Goal: Task Accomplishment & Management: Manage account settings

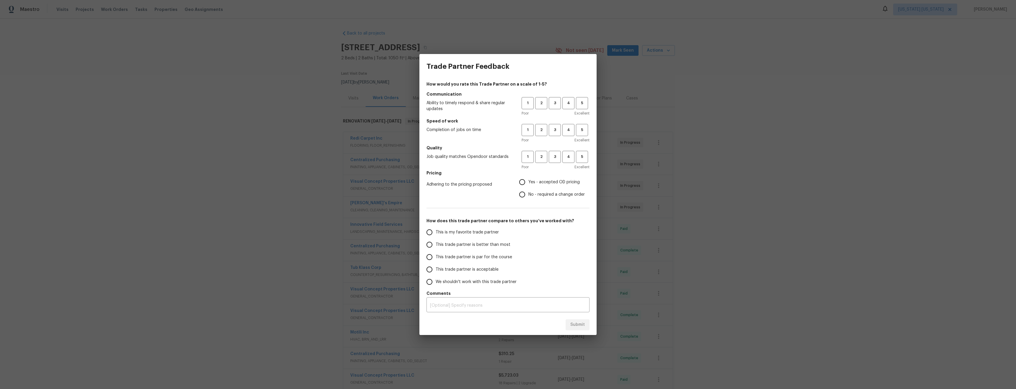
click at [766, 140] on div "Trade Partner Feedback How would you rate this Trade Partner on a scale of 1-5?…" at bounding box center [508, 194] width 1016 height 389
drag, startPoint x: 323, startPoint y: 104, endPoint x: 125, endPoint y: 31, distance: 210.9
click at [319, 103] on div "Trade Partner Feedback How would you rate this Trade Partner on a scale of 1-5?…" at bounding box center [508, 194] width 1016 height 389
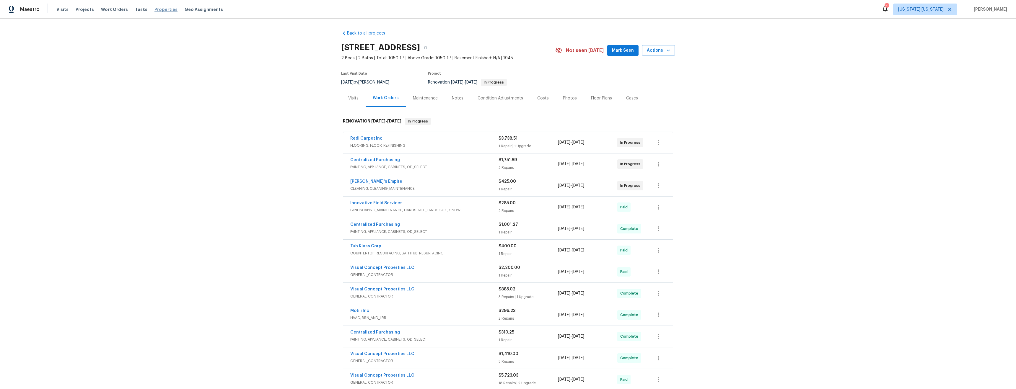
click at [154, 10] on span "Properties" at bounding box center [165, 9] width 23 height 6
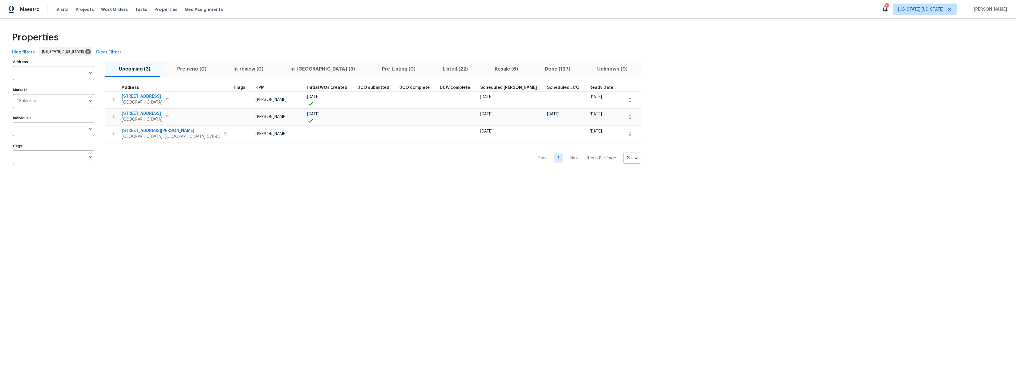
click at [295, 69] on span "In-reno (3)" at bounding box center [323, 69] width 84 height 8
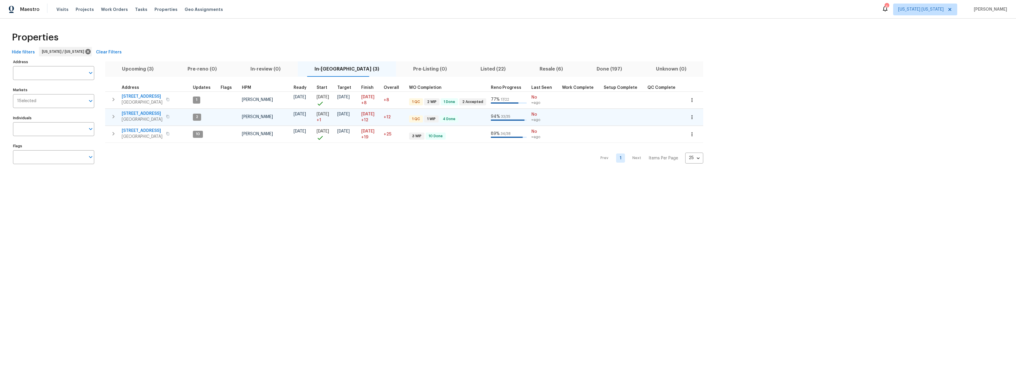
click at [132, 112] on span "[STREET_ADDRESS]" at bounding box center [142, 114] width 41 height 6
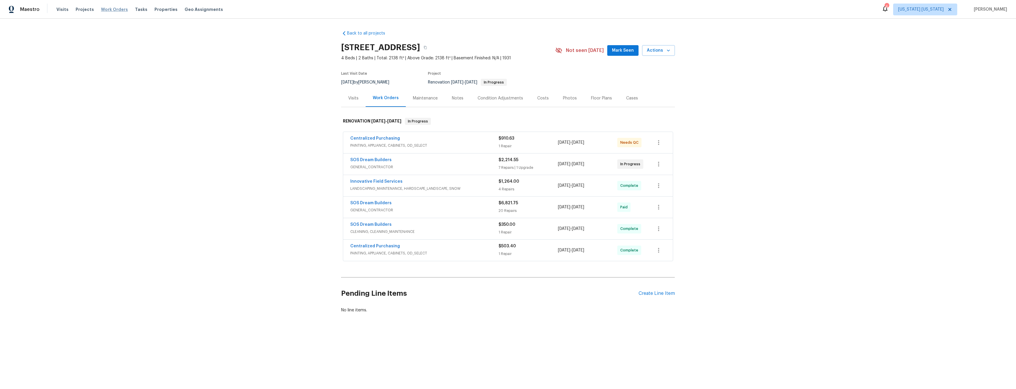
click at [115, 11] on span "Work Orders" at bounding box center [114, 9] width 27 height 6
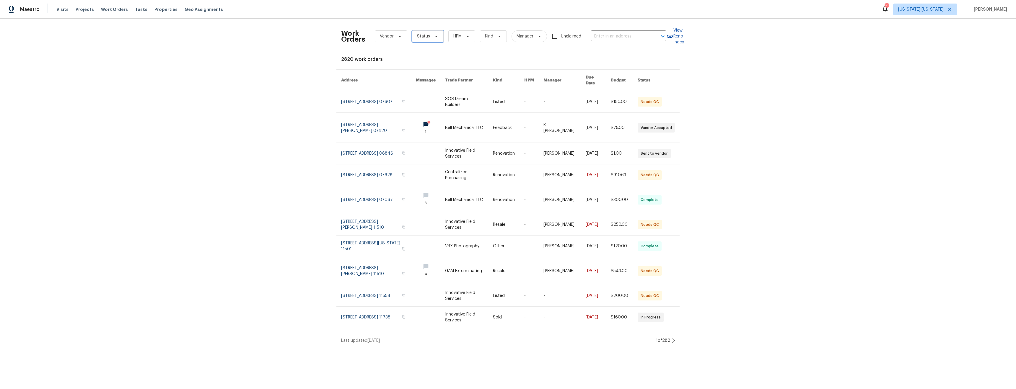
click at [428, 35] on span "Status" at bounding box center [428, 36] width 32 height 12
click at [439, 110] on label "Needs QC" at bounding box center [426, 111] width 27 height 6
click at [417, 110] on input "Needs QC" at bounding box center [415, 110] width 4 height 4
checkbox input "true"
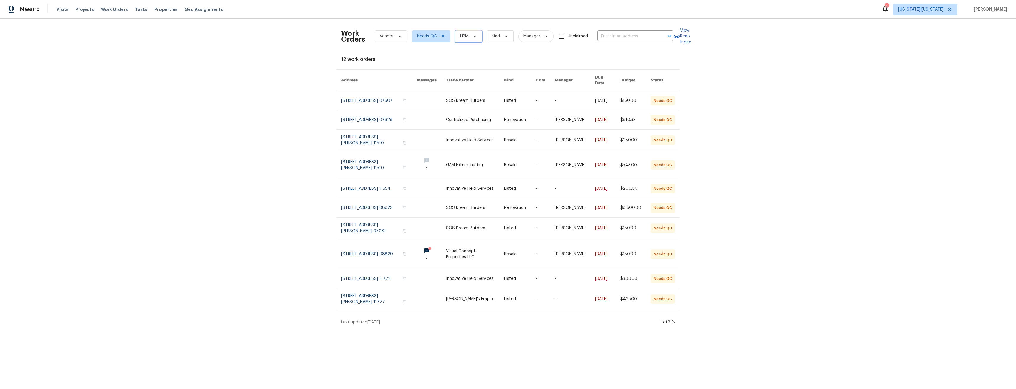
drag, startPoint x: 461, startPoint y: 36, endPoint x: 462, endPoint y: 41, distance: 5.0
click at [461, 36] on span "HPM" at bounding box center [464, 36] width 8 height 6
click at [473, 62] on label "[PERSON_NAME]" at bounding box center [475, 61] width 39 height 6
click at [460, 62] on input "[PERSON_NAME]" at bounding box center [458, 60] width 4 height 4
checkbox input "true"
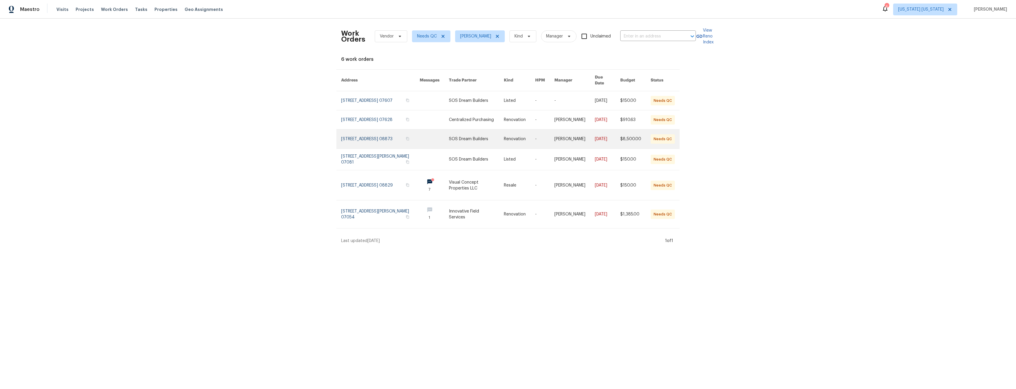
click at [430, 141] on link at bounding box center [434, 139] width 29 height 19
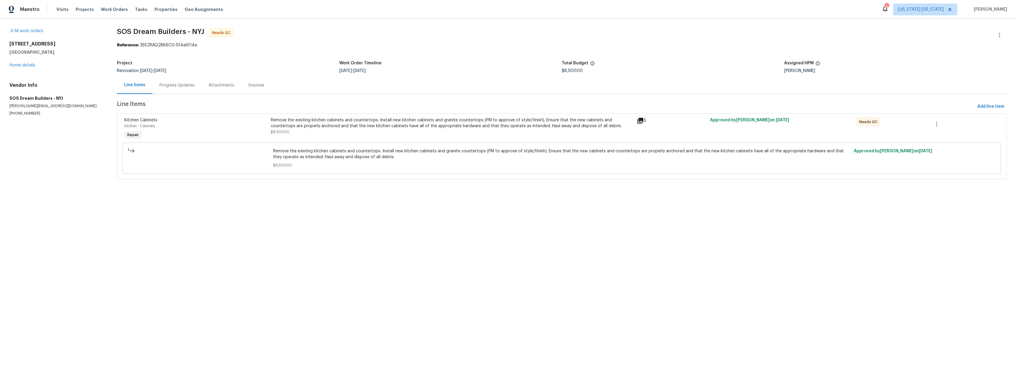
click at [367, 130] on div "Remove the existing kitchen cabinets and countertops. Install new kitchen cabin…" at bounding box center [452, 126] width 362 height 18
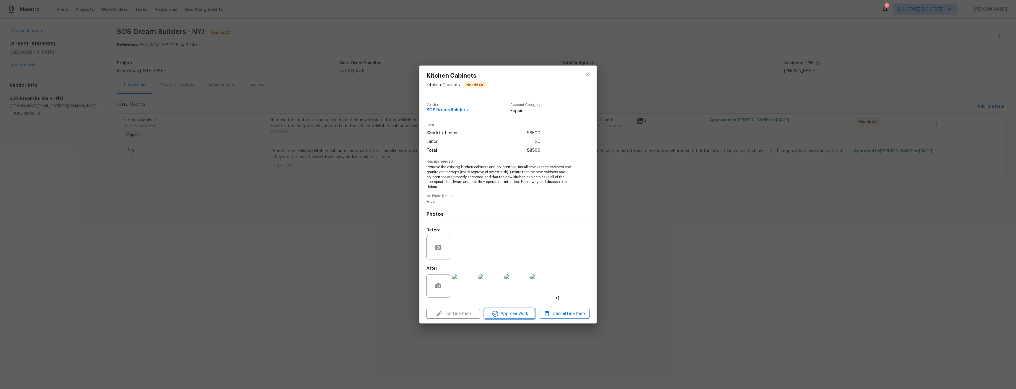
click at [505, 317] on span "Approve Work" at bounding box center [509, 313] width 46 height 7
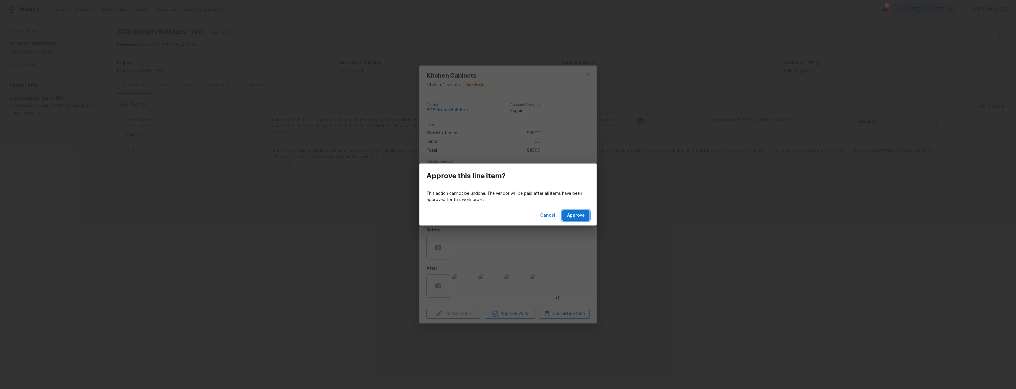
click at [576, 217] on span "Approve" at bounding box center [576, 215] width 18 height 7
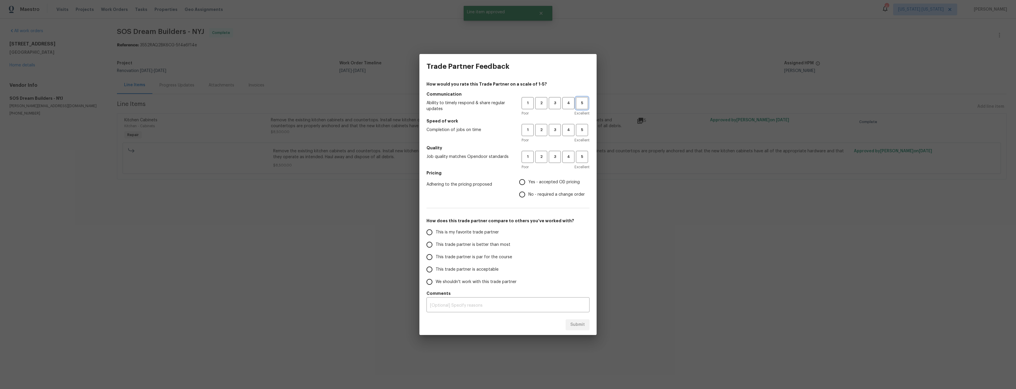
click at [583, 102] on span "5" at bounding box center [582, 103] width 11 height 7
click at [567, 134] on button "4" at bounding box center [568, 130] width 12 height 12
click at [569, 161] on button "4" at bounding box center [568, 157] width 12 height 12
click at [562, 183] on span "Yes - accepted OD pricing" at bounding box center [553, 182] width 51 height 6
click at [528, 183] on input "Yes - accepted OD pricing" at bounding box center [522, 182] width 12 height 12
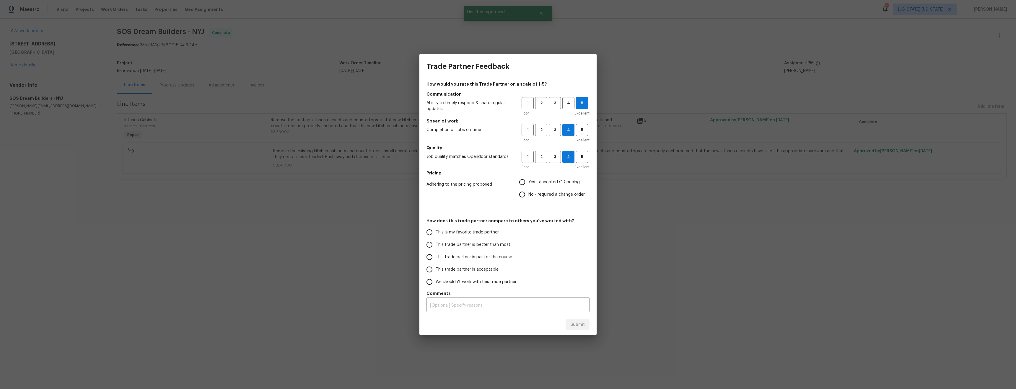
radio input "true"
click at [493, 246] on span "This trade partner is better than most" at bounding box center [473, 245] width 75 height 6
click at [436, 246] on input "This trade partner is better than most" at bounding box center [429, 245] width 12 height 12
click at [575, 325] on span "Submit" at bounding box center [577, 324] width 14 height 7
radio input "true"
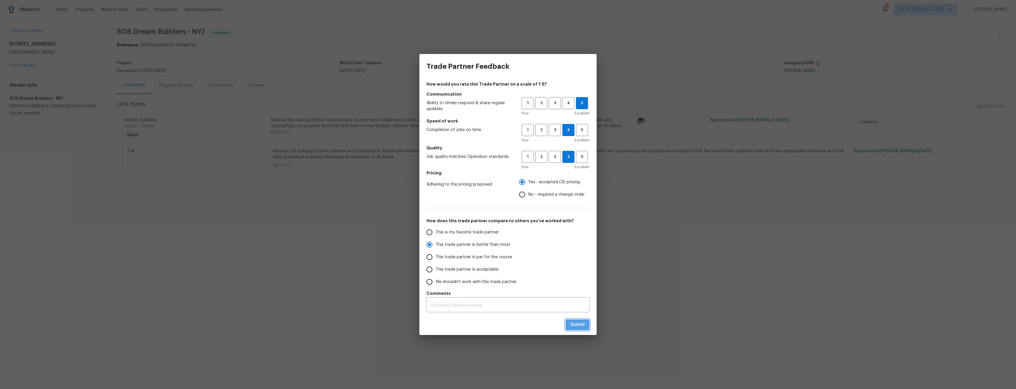
radio input "false"
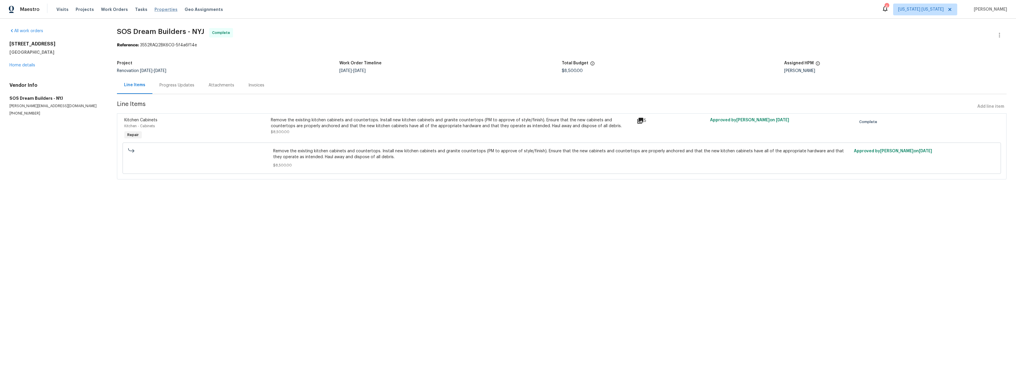
click at [154, 10] on span "Properties" at bounding box center [165, 9] width 23 height 6
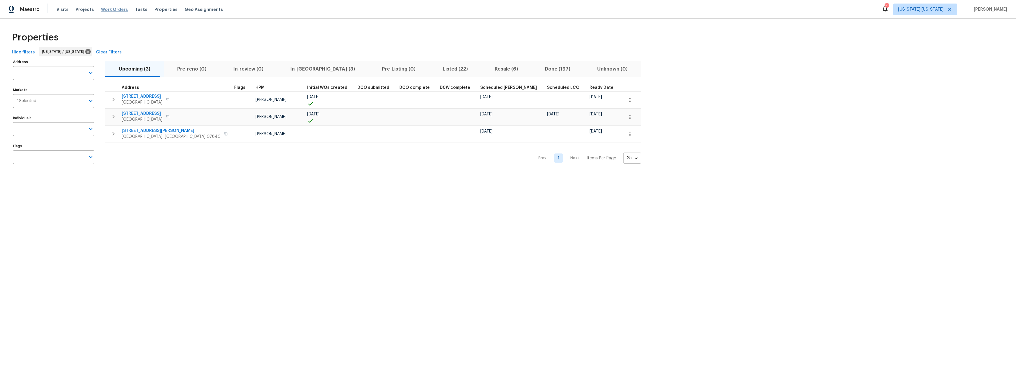
click at [109, 10] on span "Work Orders" at bounding box center [114, 9] width 27 height 6
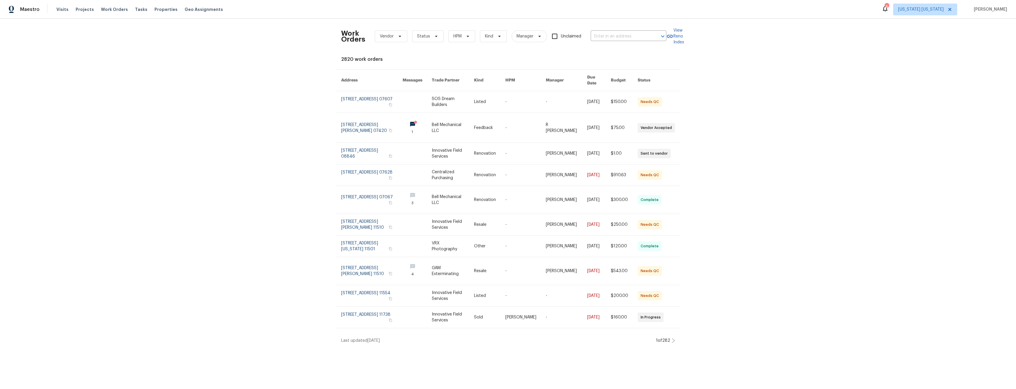
click at [464, 44] on div "Work Orders Vendor Status HPM Kind Manager Unclaimed ​" at bounding box center [503, 36] width 325 height 26
click at [463, 40] on span "HPM" at bounding box center [461, 36] width 27 height 12
click at [470, 62] on label "[PERSON_NAME]" at bounding box center [467, 61] width 39 height 6
click at [452, 62] on input "[PERSON_NAME]" at bounding box center [450, 60] width 4 height 4
checkbox input "true"
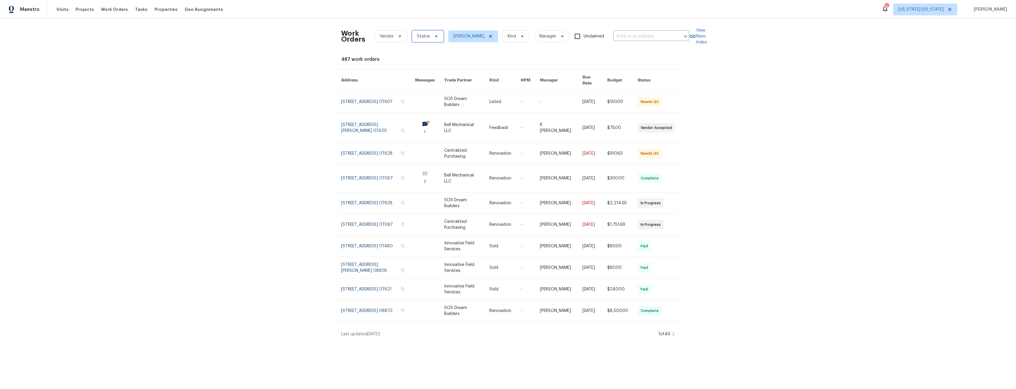
click at [419, 36] on span "Status" at bounding box center [423, 36] width 13 height 6
click at [435, 109] on label "Needs QC" at bounding box center [426, 111] width 27 height 6
click at [417, 109] on input "Needs QC" at bounding box center [415, 110] width 4 height 4
checkbox input "true"
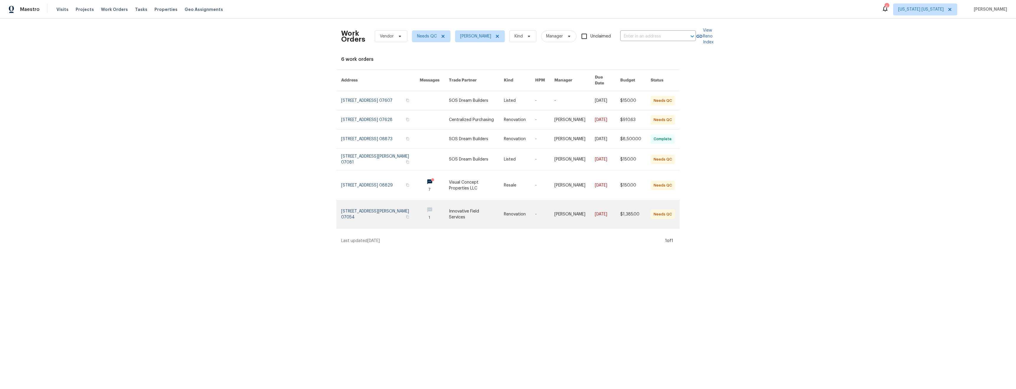
click at [475, 216] on link at bounding box center [476, 215] width 55 height 28
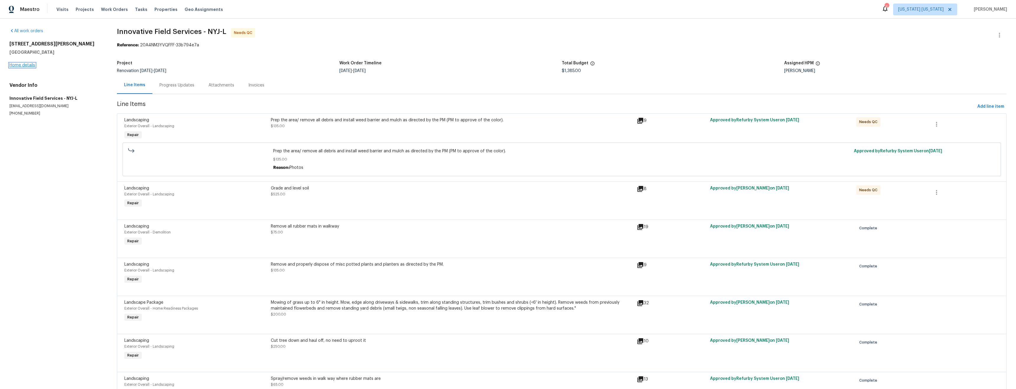
click at [15, 65] on link "Home details" at bounding box center [22, 65] width 26 height 4
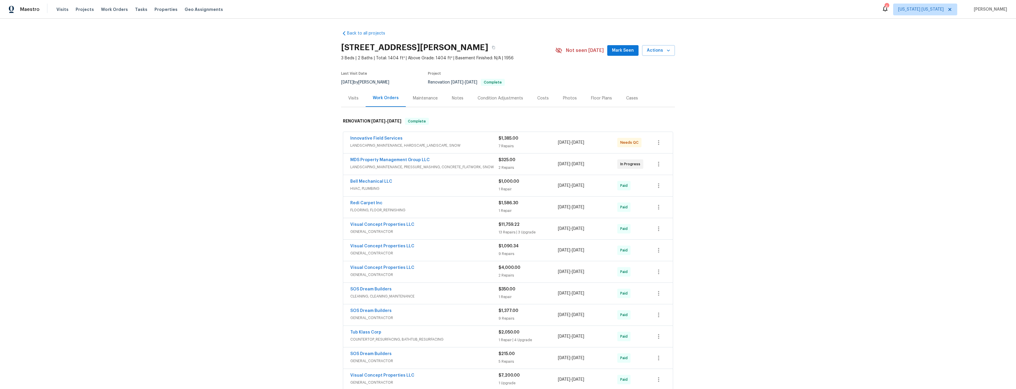
scroll to position [1, 0]
click at [116, 9] on span "Work Orders" at bounding box center [114, 9] width 27 height 6
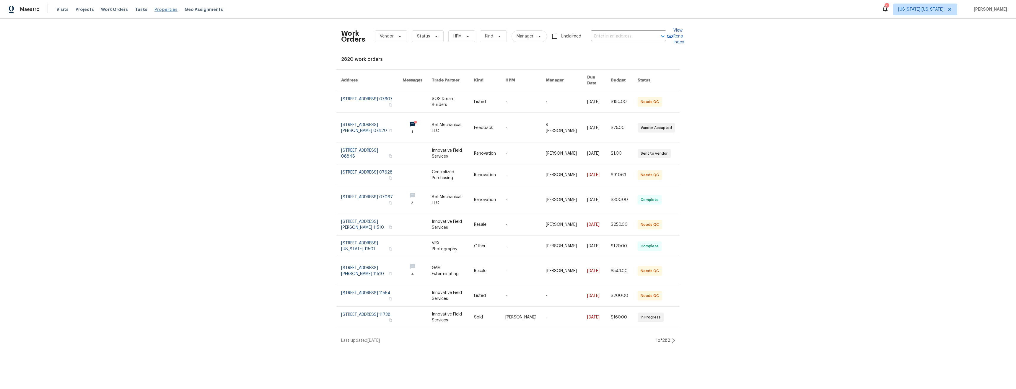
click at [162, 10] on span "Properties" at bounding box center [165, 9] width 23 height 6
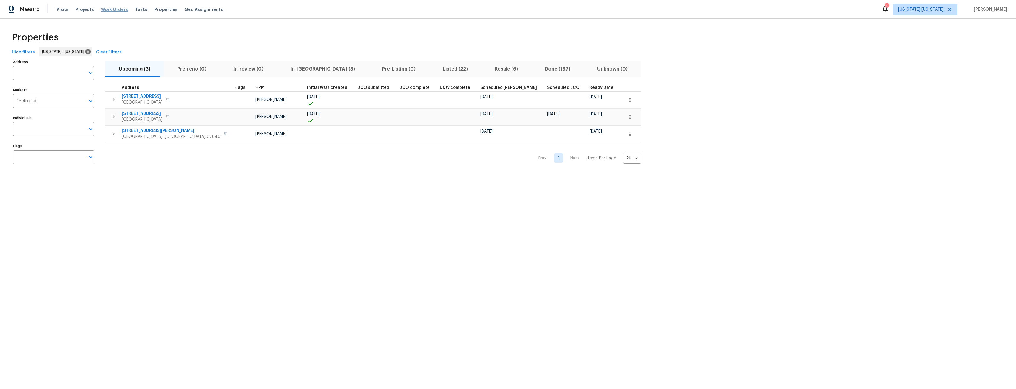
click at [107, 12] on span "Work Orders" at bounding box center [114, 9] width 27 height 6
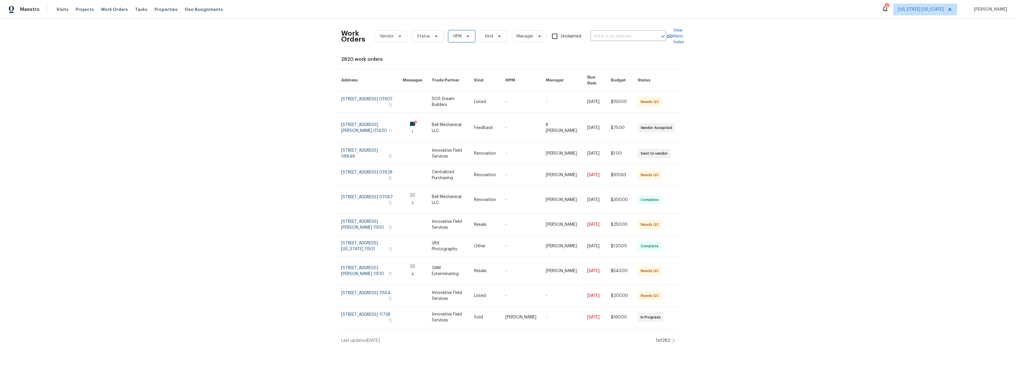
click at [460, 39] on span "HPM" at bounding box center [461, 36] width 27 height 12
click at [471, 61] on label "[PERSON_NAME]" at bounding box center [467, 61] width 39 height 6
click at [452, 61] on input "[PERSON_NAME]" at bounding box center [450, 60] width 4 height 4
checkbox input "true"
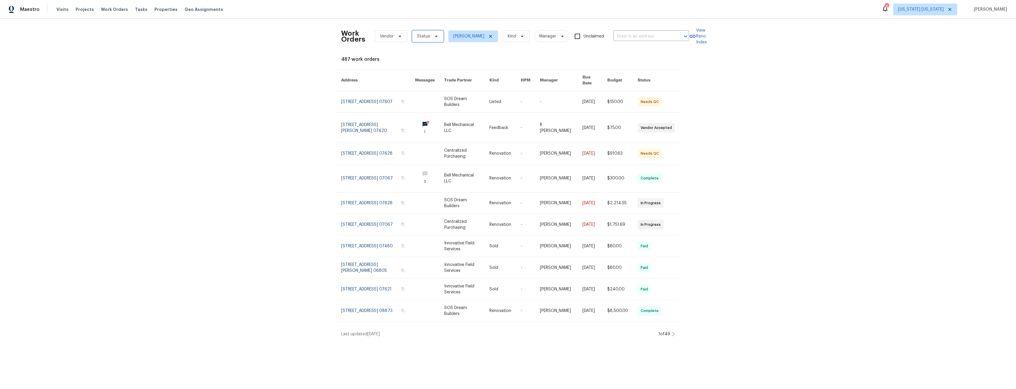
click at [432, 40] on span "Status" at bounding box center [428, 36] width 32 height 12
click at [435, 110] on label "Needs QC" at bounding box center [426, 111] width 27 height 6
click at [417, 110] on input "Needs QC" at bounding box center [415, 110] width 4 height 4
checkbox input "true"
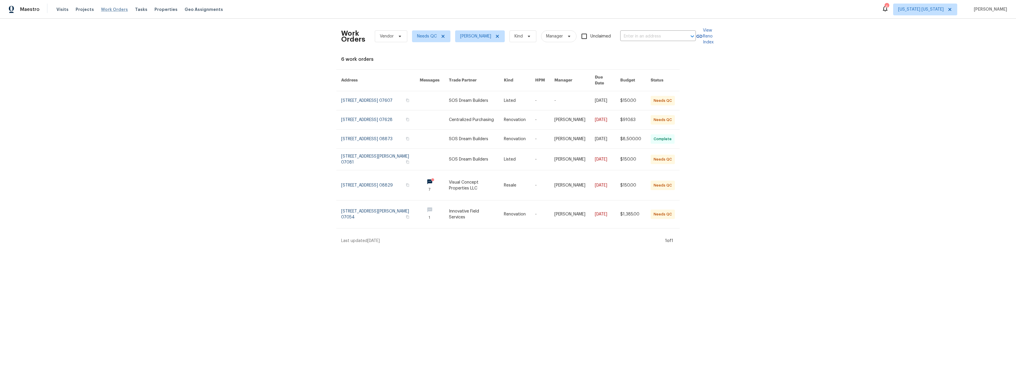
click at [114, 9] on span "Work Orders" at bounding box center [114, 9] width 27 height 6
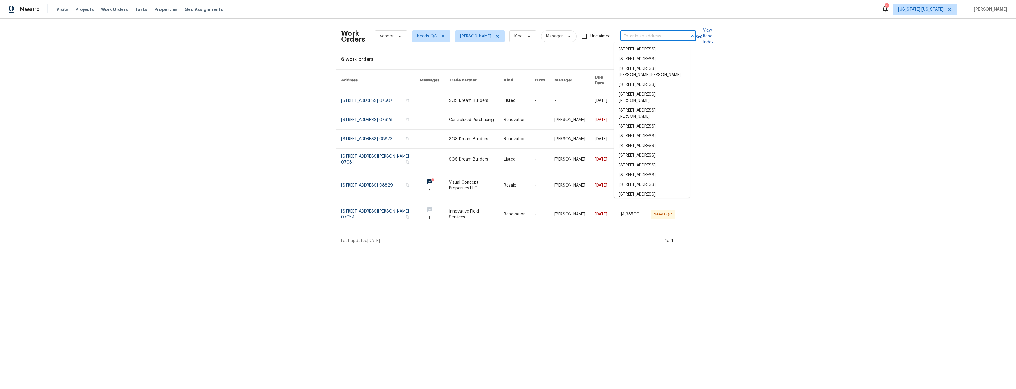
click at [645, 37] on input "text" at bounding box center [649, 36] width 59 height 9
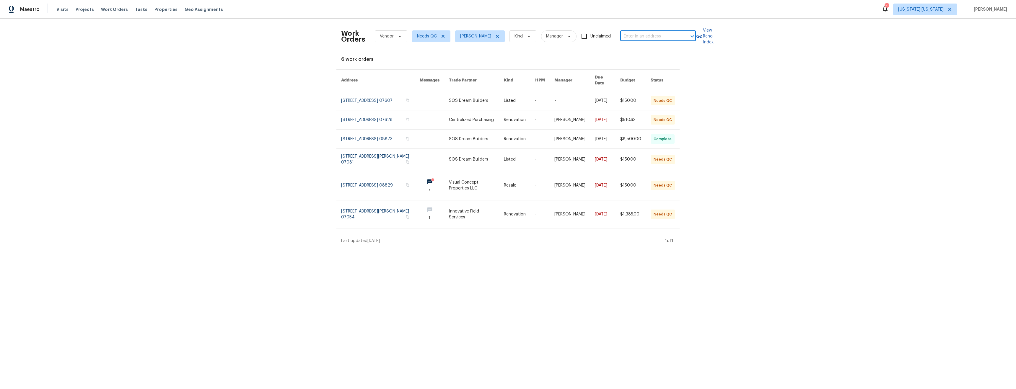
click at [645, 37] on input "text" at bounding box center [649, 36] width 59 height 9
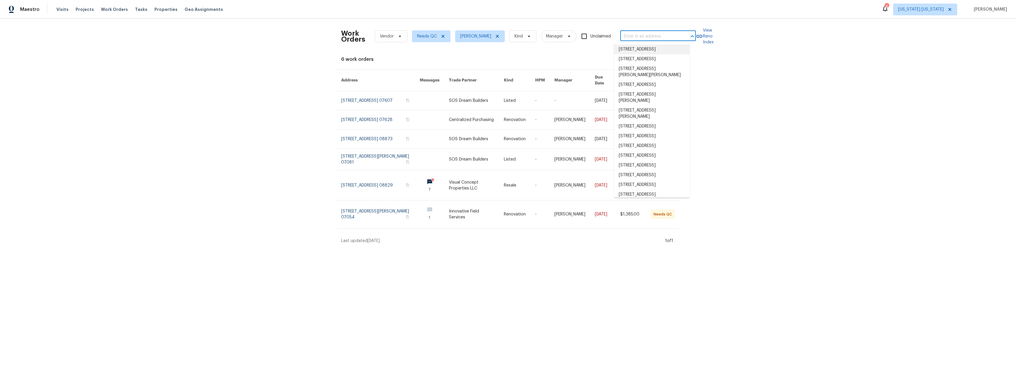
click at [769, 205] on div "Work Orders Vendor Needs QC Ryan Johnson Kind Manager Unclaimed ​ View Reno Ind…" at bounding box center [508, 134] width 1016 height 230
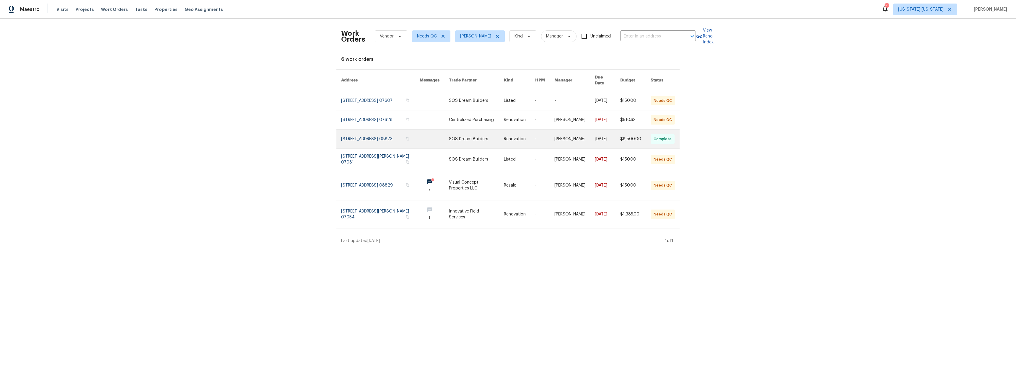
click at [463, 140] on link at bounding box center [476, 139] width 55 height 19
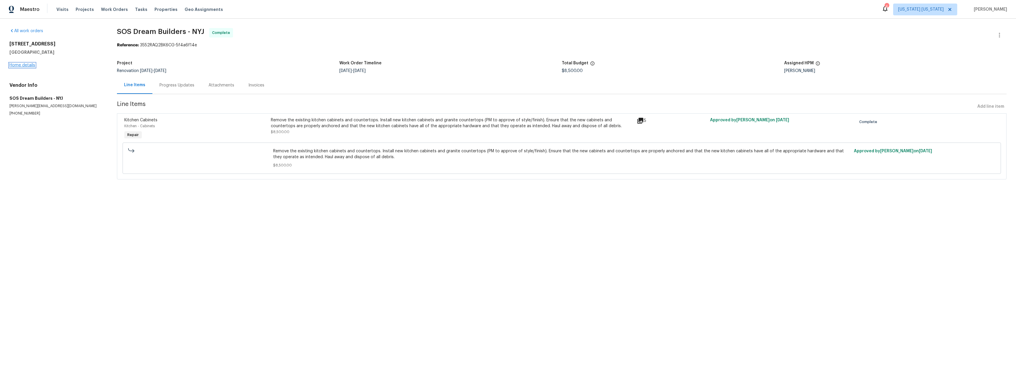
click at [17, 64] on link "Home details" at bounding box center [22, 65] width 26 height 4
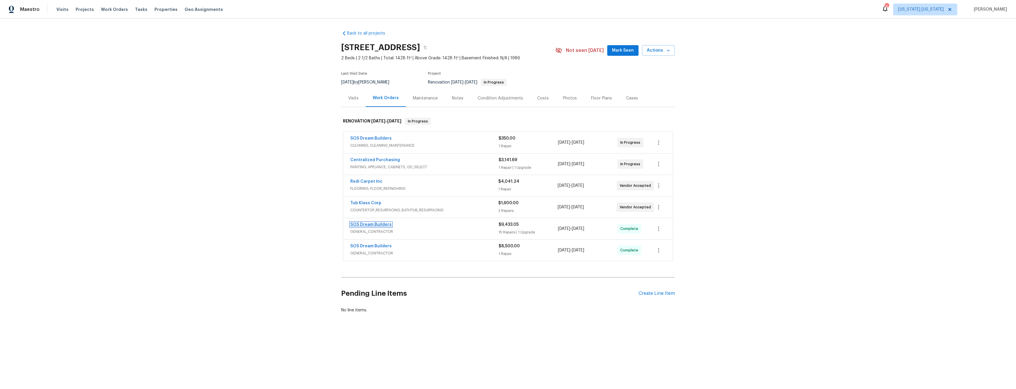
click at [375, 225] on link "SOS Dream Builders" at bounding box center [370, 225] width 41 height 4
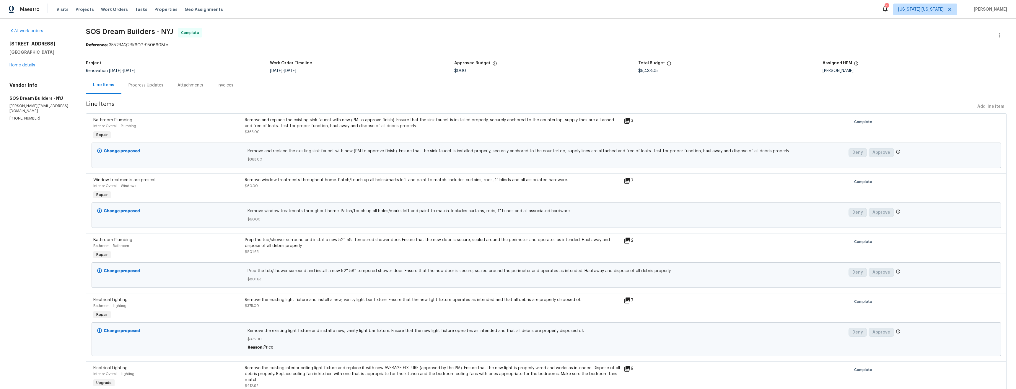
click at [14, 62] on div "77 Avebury Pl Somerset, NJ 08873 Home details" at bounding box center [40, 54] width 62 height 27
click at [111, 11] on span "Work Orders" at bounding box center [114, 9] width 27 height 6
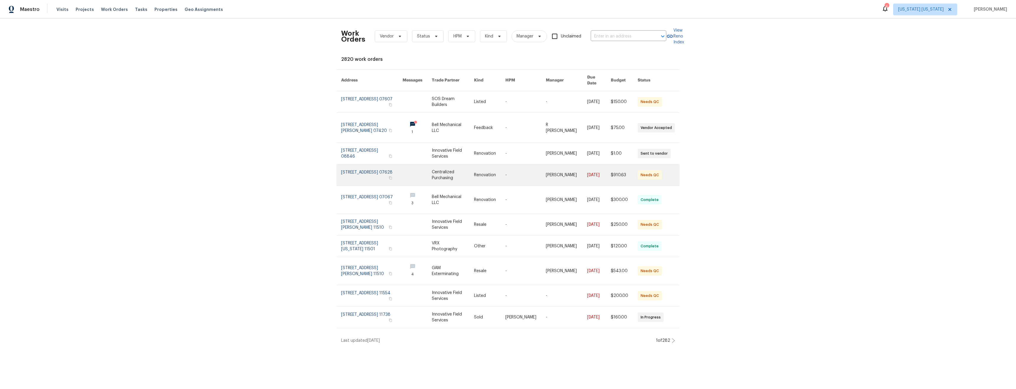
click at [487, 172] on link at bounding box center [489, 175] width 31 height 21
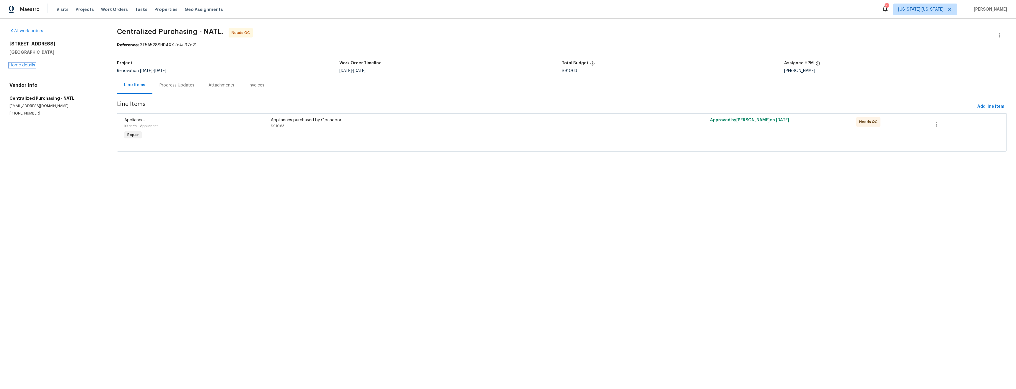
click at [22, 66] on link "Home details" at bounding box center [22, 65] width 26 height 4
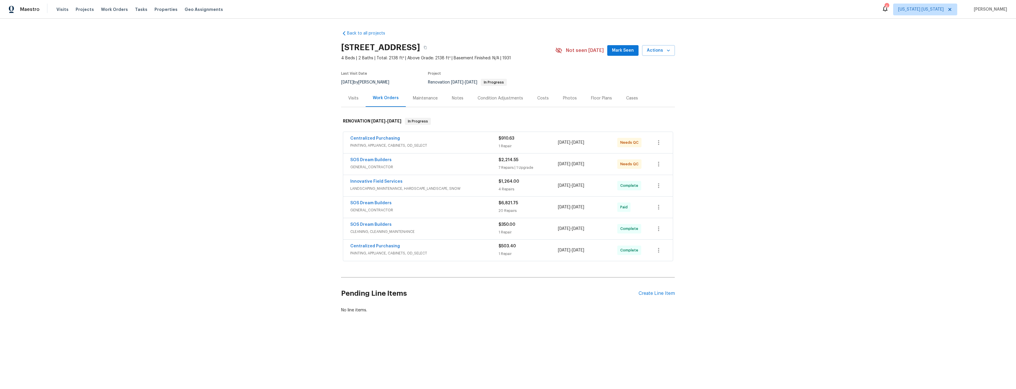
click at [429, 162] on div "SOS Dream Builders" at bounding box center [424, 160] width 148 height 7
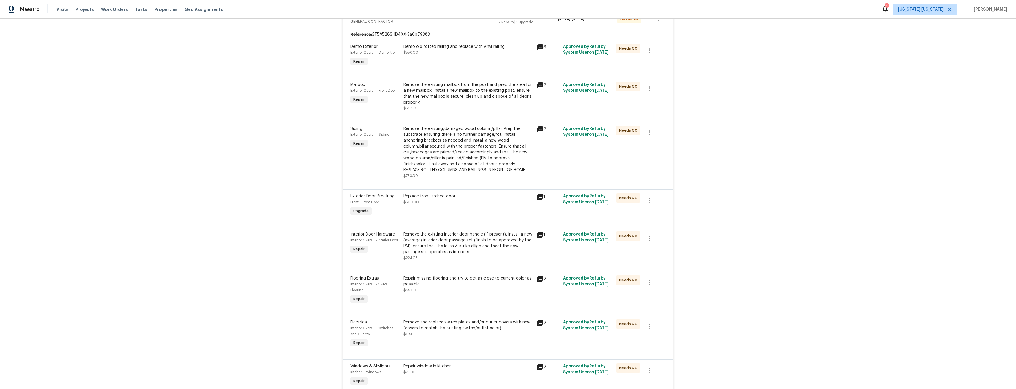
scroll to position [150, 0]
click at [467, 204] on div "Replace front arched door $500.00" at bounding box center [467, 199] width 129 height 12
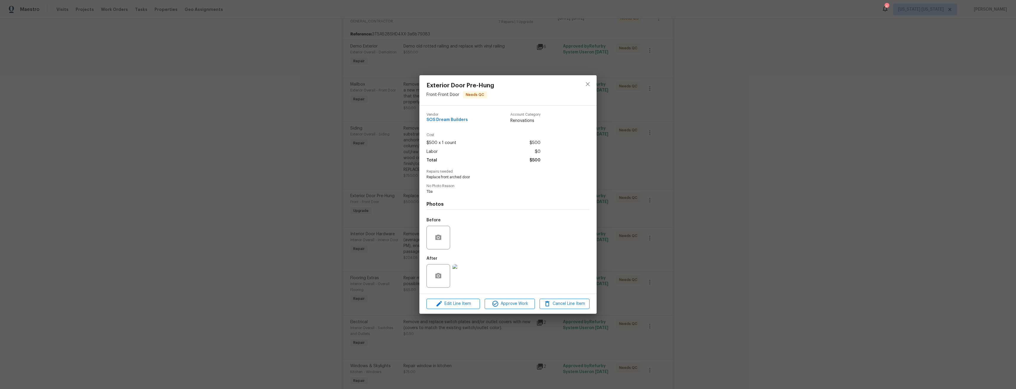
click at [471, 277] on img at bounding box center [465, 276] width 24 height 24
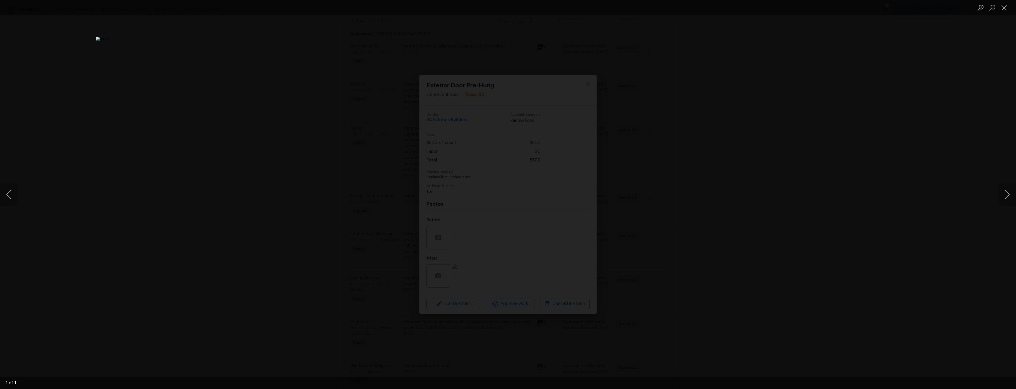
click at [684, 246] on div "Lightbox" at bounding box center [508, 194] width 1016 height 389
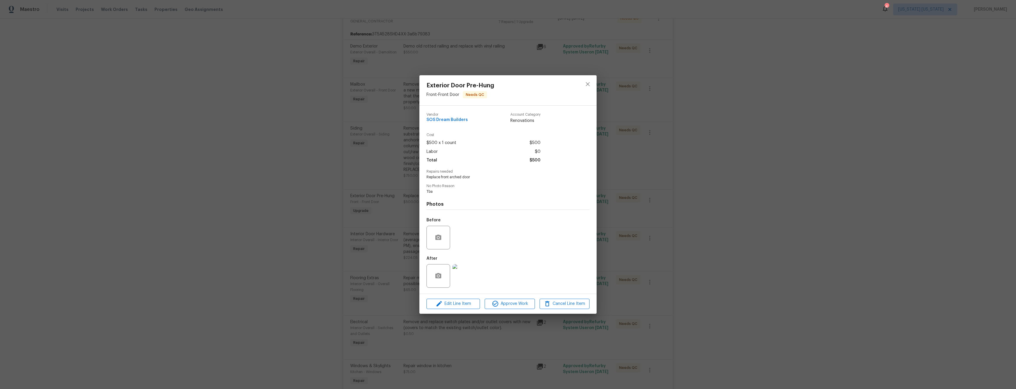
drag, startPoint x: 827, startPoint y: 202, endPoint x: 824, endPoint y: 203, distance: 3.1
click at [826, 202] on div "Exterior Door Pre-Hung Front - Front Door Needs QC Vendor SOS Dream Builders Ac…" at bounding box center [508, 194] width 1016 height 389
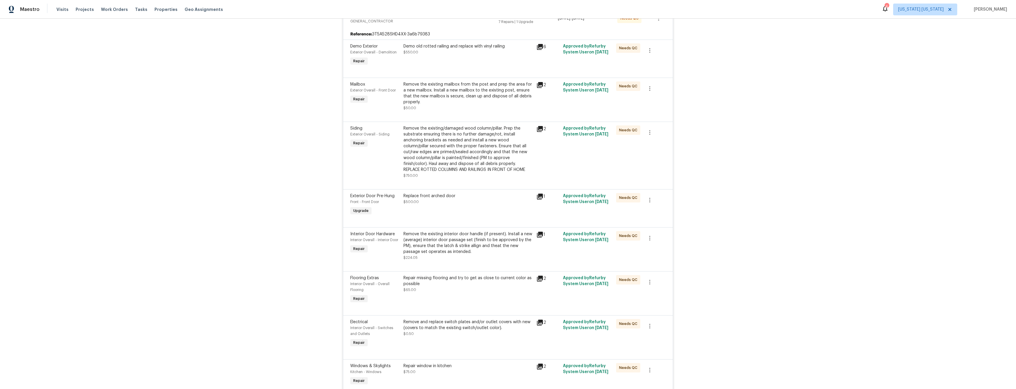
click at [433, 60] on div "Demo old rotted railing and replace with vinyl railing $550.00" at bounding box center [468, 55] width 133 height 27
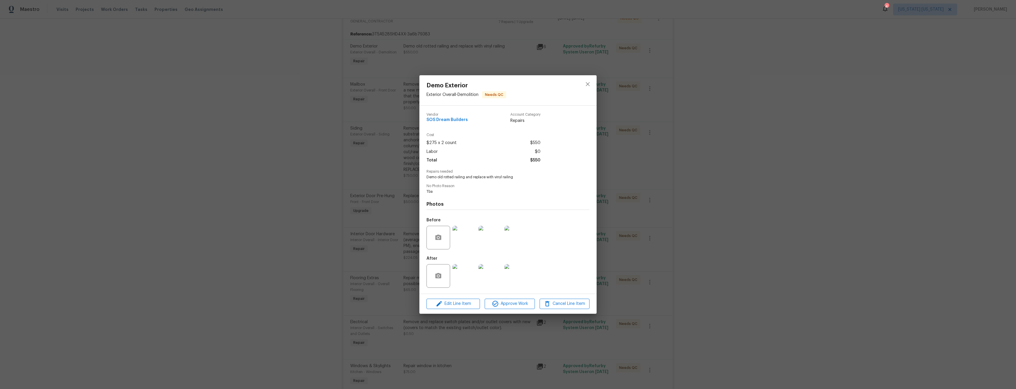
click at [464, 278] on img at bounding box center [465, 276] width 24 height 24
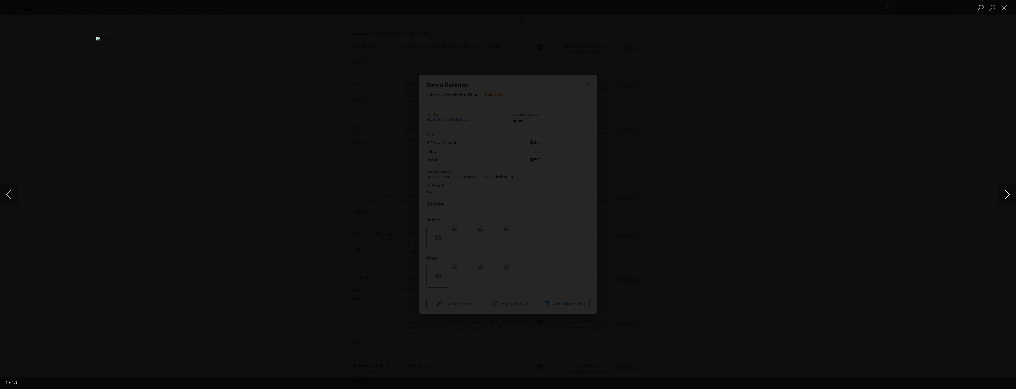
click at [1004, 193] on button "Next image" at bounding box center [1007, 195] width 18 height 24
click at [1005, 9] on button "Close lightbox" at bounding box center [1004, 7] width 12 height 10
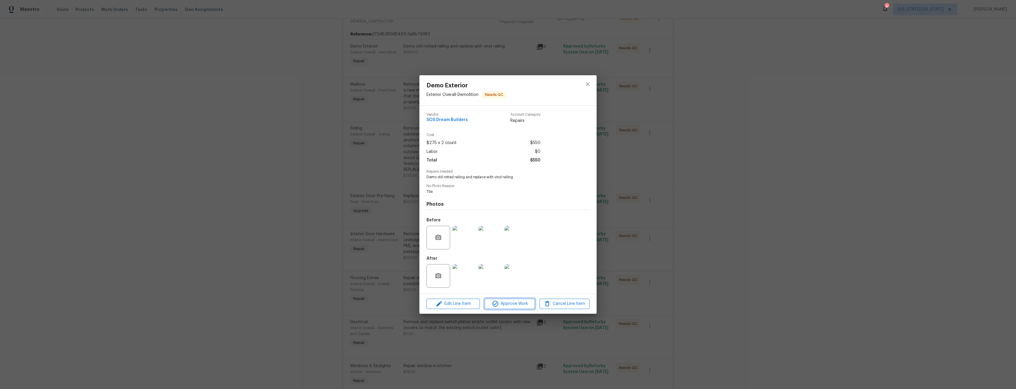
click at [513, 304] on span "Approve Work" at bounding box center [509, 303] width 46 height 7
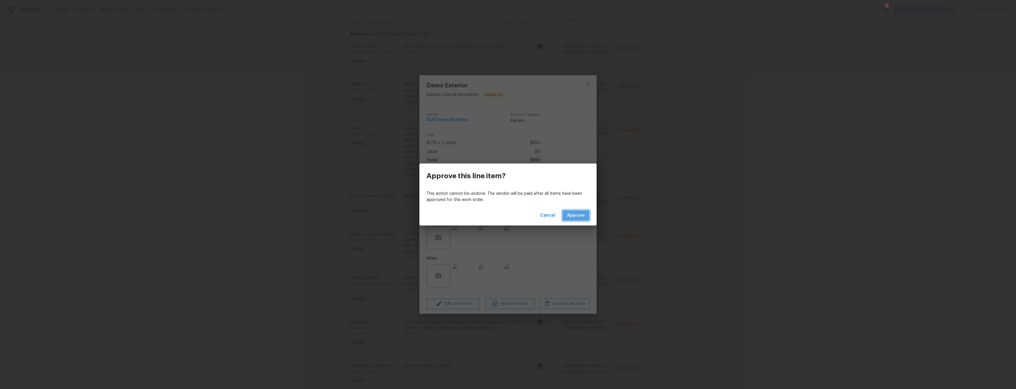
click at [581, 215] on span "Approve" at bounding box center [576, 215] width 18 height 7
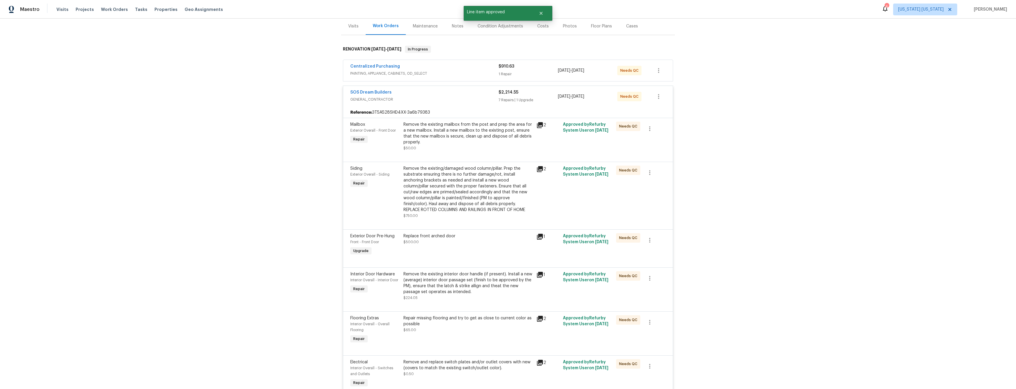
scroll to position [118, 0]
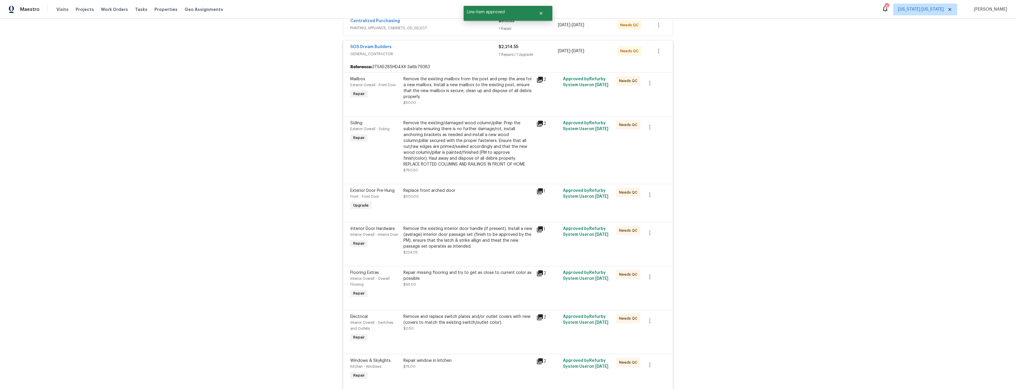
click at [444, 96] on div "Remove the existing mailbox from the post and prep the area for a new mailbox. …" at bounding box center [467, 88] width 129 height 24
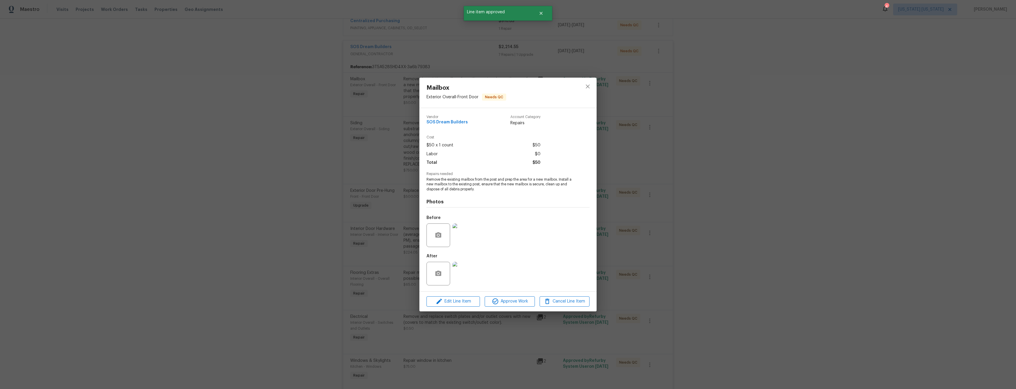
click at [462, 274] on img at bounding box center [465, 274] width 24 height 24
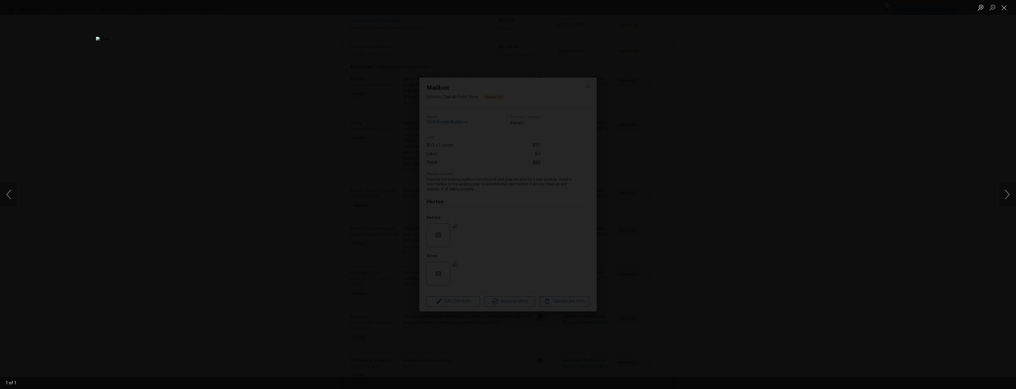
click at [886, 205] on div "Lightbox" at bounding box center [508, 194] width 1016 height 389
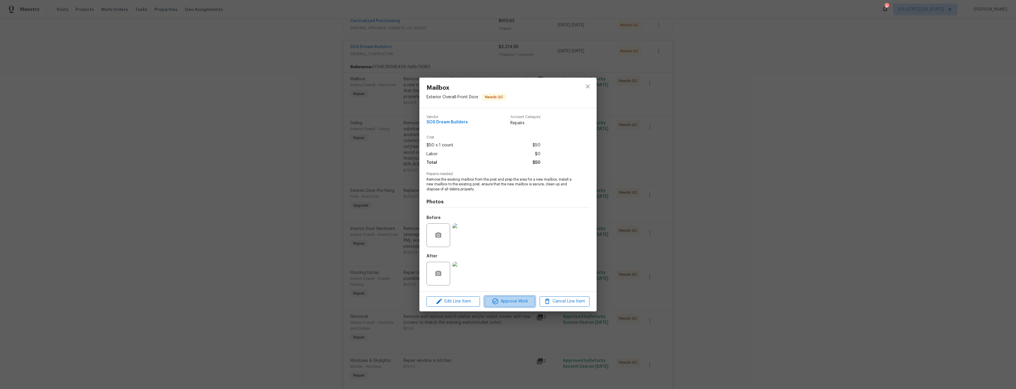
click at [504, 304] on span "Approve Work" at bounding box center [509, 301] width 46 height 7
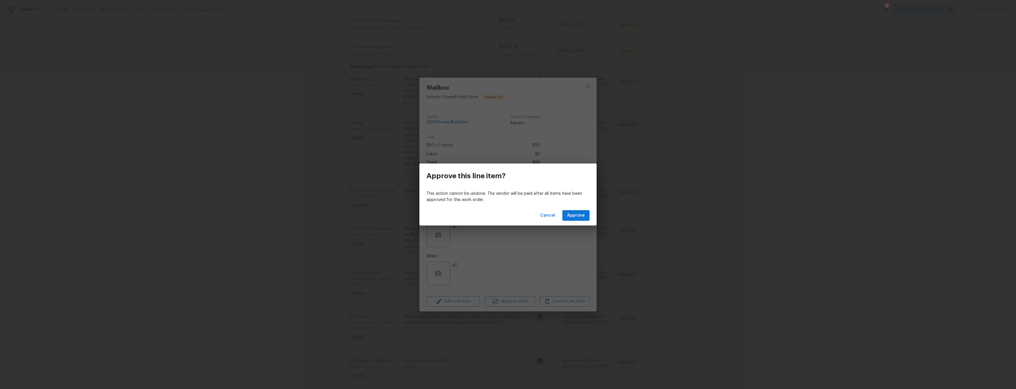
click at [593, 214] on div "Cancel Approve" at bounding box center [507, 216] width 177 height 20
click at [580, 216] on span "Approve" at bounding box center [576, 215] width 18 height 7
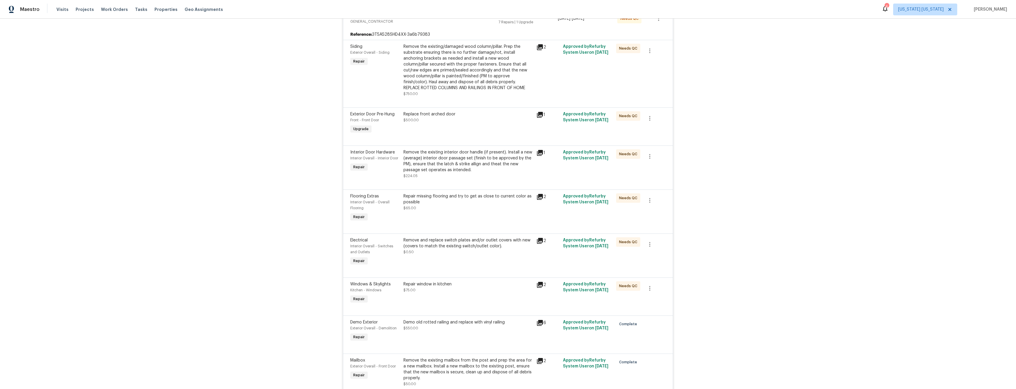
scroll to position [155, 0]
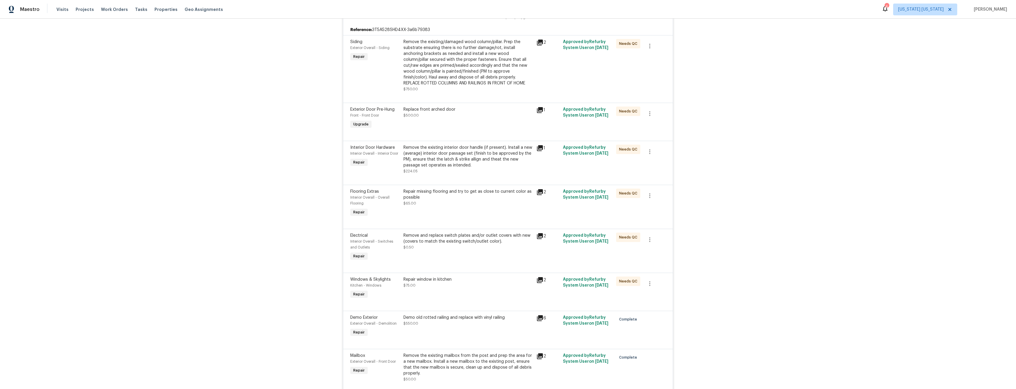
click at [438, 105] on div "Replace front arched door $500.00" at bounding box center [468, 118] width 133 height 27
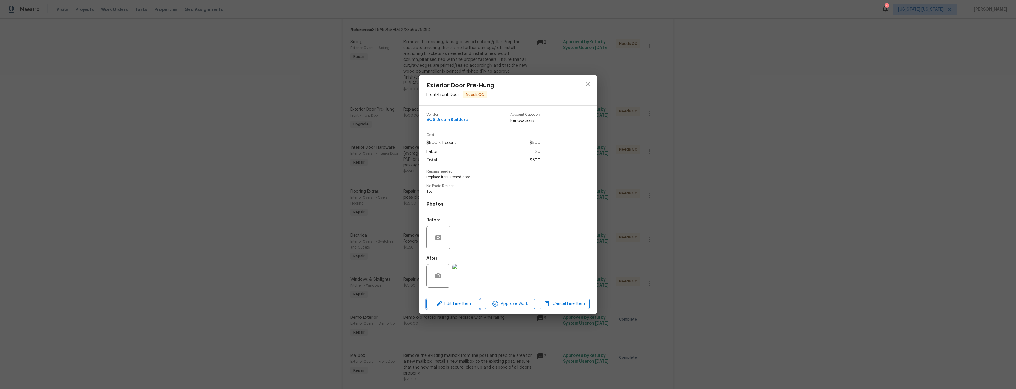
click at [460, 307] on span "Edit Line Item" at bounding box center [453, 303] width 50 height 7
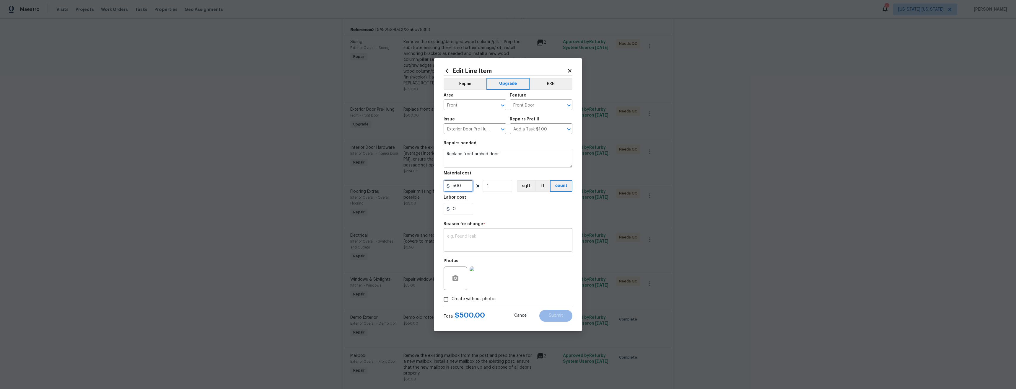
click at [467, 187] on input "500" at bounding box center [459, 186] width 30 height 12
click at [463, 185] on input "300" at bounding box center [459, 186] width 30 height 12
type input "275"
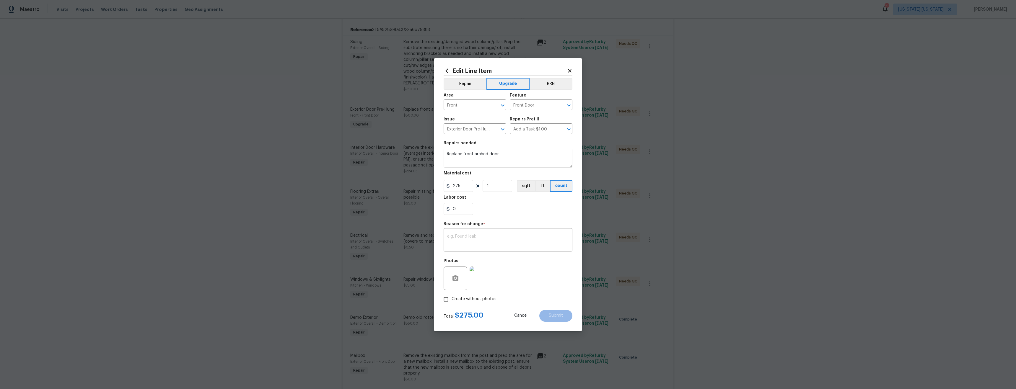
click at [512, 210] on div "0" at bounding box center [508, 209] width 129 height 12
click at [498, 230] on figure "Reason for change * x ​" at bounding box center [508, 237] width 129 height 30
click at [499, 235] on textarea at bounding box center [508, 241] width 122 height 12
type textarea "price"
click at [558, 301] on div "Create without photos" at bounding box center [508, 299] width 129 height 11
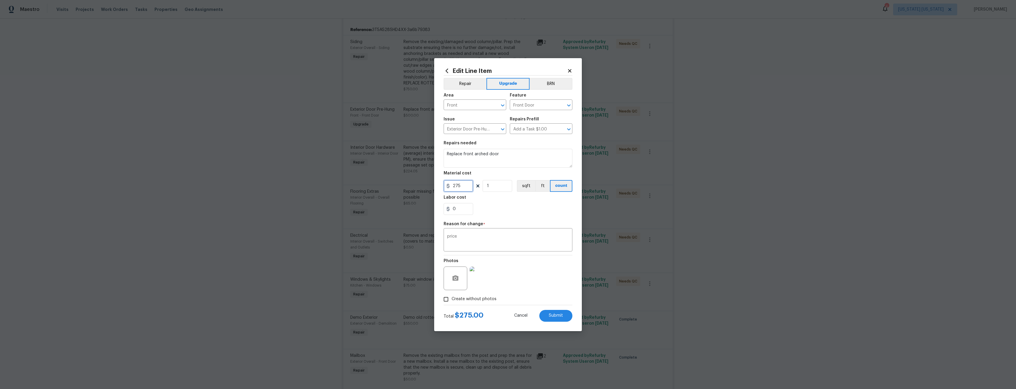
click at [462, 188] on input "275" at bounding box center [459, 186] width 30 height 12
click at [512, 234] on div "price x ​" at bounding box center [508, 241] width 129 height 22
click at [554, 313] on button "Submit" at bounding box center [555, 316] width 33 height 12
type input "500"
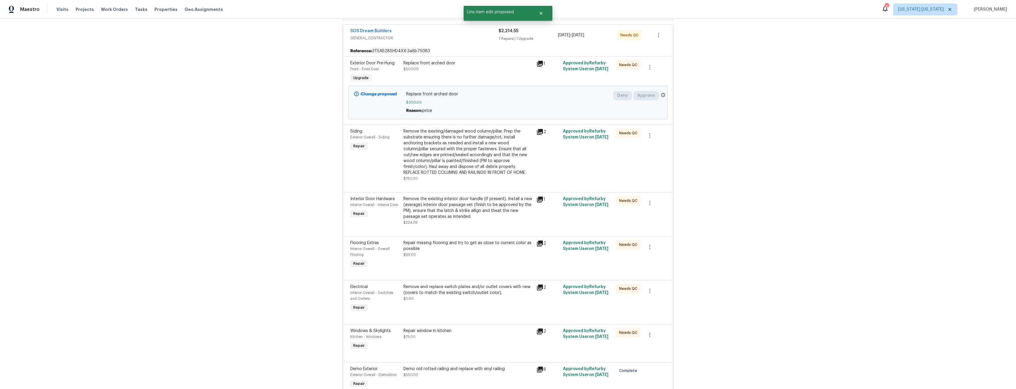
scroll to position [142, 0]
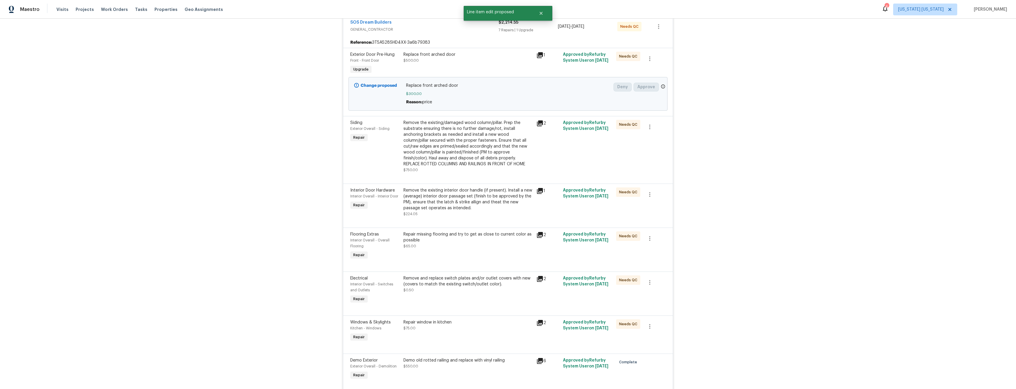
click at [456, 157] on div "Remove the existing/damaged wood column/pillar. Prep the substrate ensuring the…" at bounding box center [467, 143] width 129 height 47
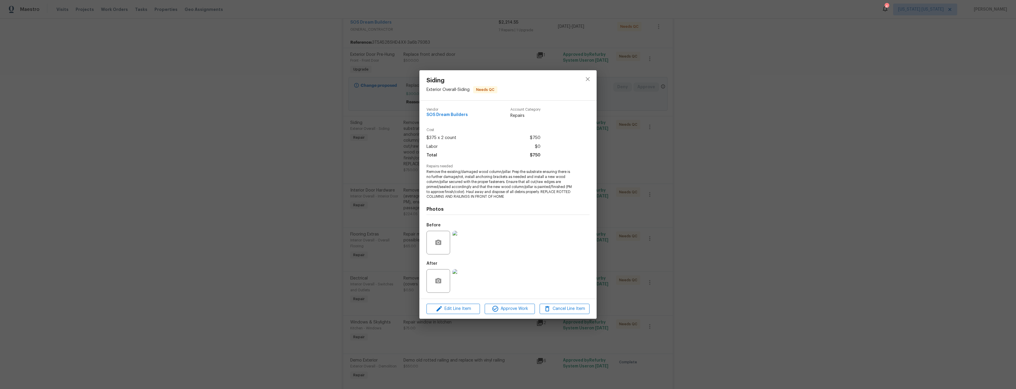
click at [462, 283] on img at bounding box center [465, 281] width 24 height 24
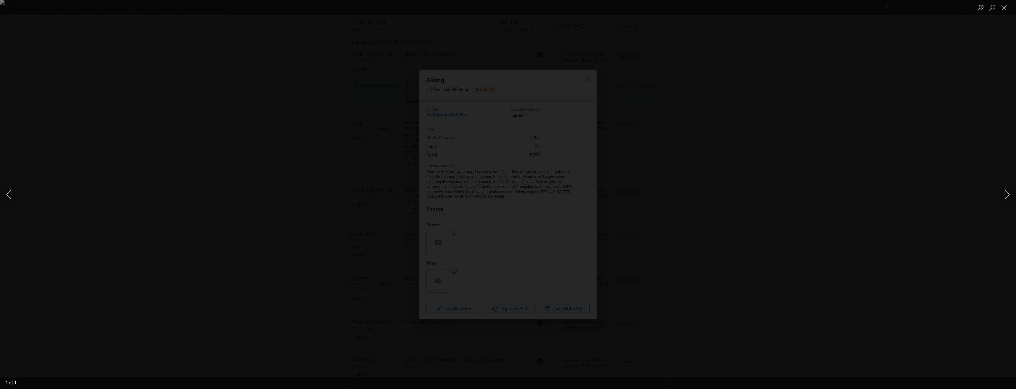
click at [767, 249] on div "Lightbox" at bounding box center [508, 194] width 1016 height 389
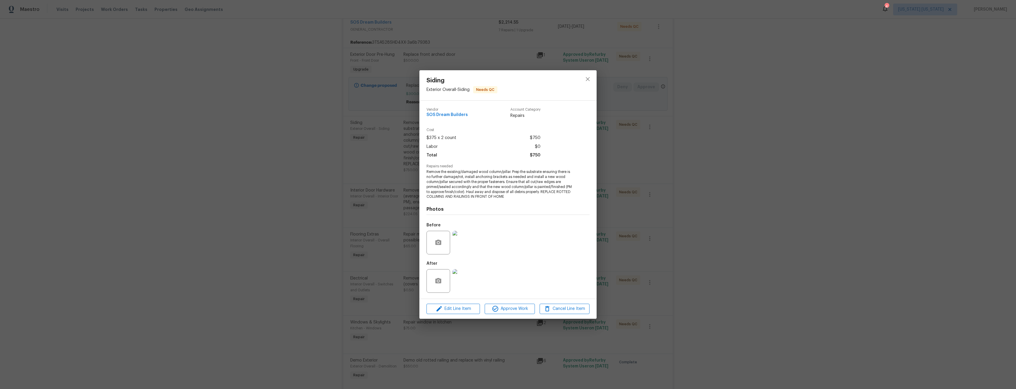
click at [789, 260] on div "Siding Exterior Overall - Siding Needs QC Vendor SOS Dream Builders Account Cat…" at bounding box center [508, 194] width 1016 height 389
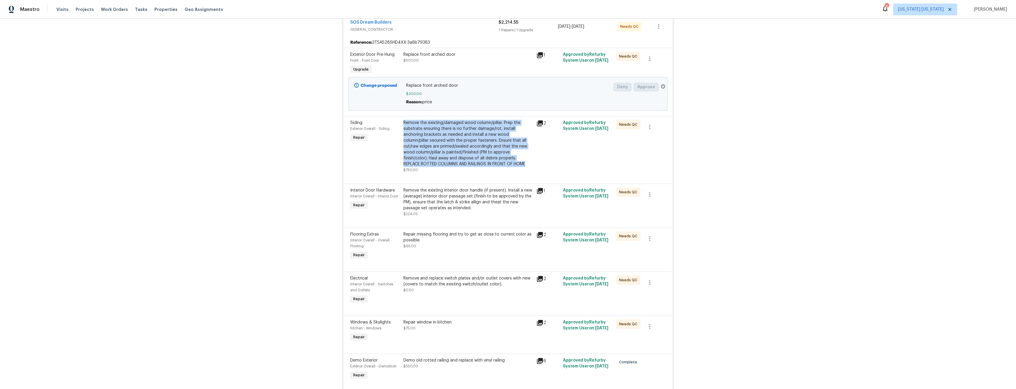
drag, startPoint x: 401, startPoint y: 122, endPoint x: 528, endPoint y: 167, distance: 135.4
click at [528, 167] on div "Remove the existing/damaged wood column/pillar. Prep the substrate ensuring the…" at bounding box center [468, 146] width 133 height 57
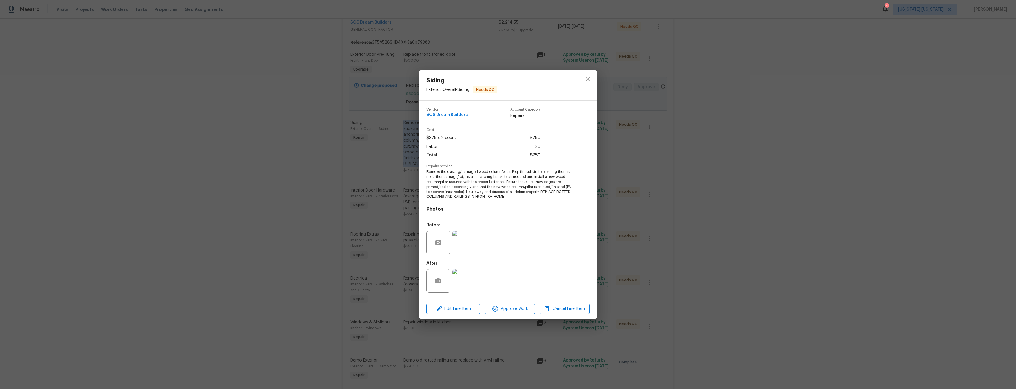
copy div "Remove the existing/damaged wood column/pillar. Prep the substrate ensuring the…"
drag, startPoint x: 425, startPoint y: 173, endPoint x: 545, endPoint y: 196, distance: 121.5
click at [545, 196] on div "Vendor SOS Dream Builders Account Category Repairs Cost $375 x 2 count $750 Lab…" at bounding box center [507, 200] width 177 height 198
copy span "Remove the existing/damaged wood column/pillar. Prep the substrate ensuring the…"
drag, startPoint x: 740, startPoint y: 205, endPoint x: 733, endPoint y: 203, distance: 6.7
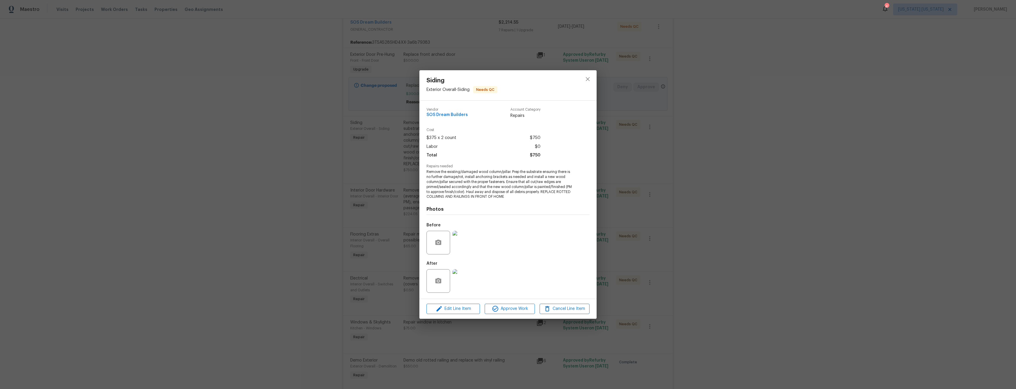
click at [737, 204] on div "Siding Exterior Overall - Siding Needs QC Vendor SOS Dream Builders Account Cat…" at bounding box center [508, 194] width 1016 height 389
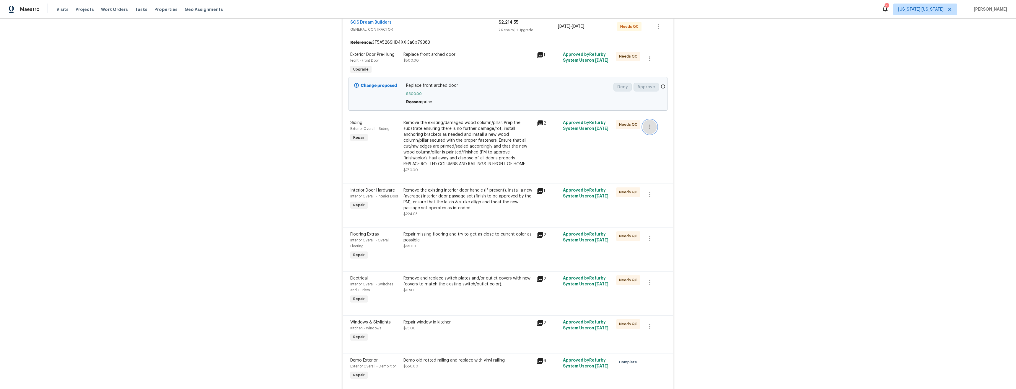
click at [649, 128] on icon "button" at bounding box center [649, 127] width 1 height 5
click at [656, 126] on li "Cancel" at bounding box center [652, 128] width 23 height 10
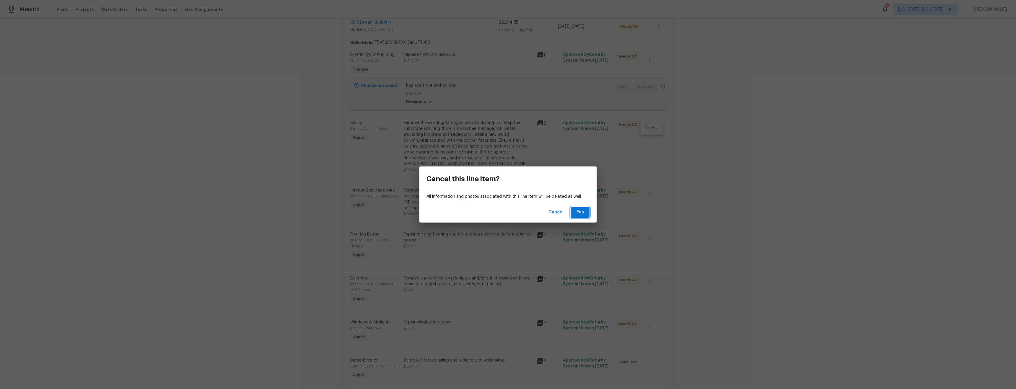
click at [583, 214] on span "Yes" at bounding box center [579, 212] width 9 height 7
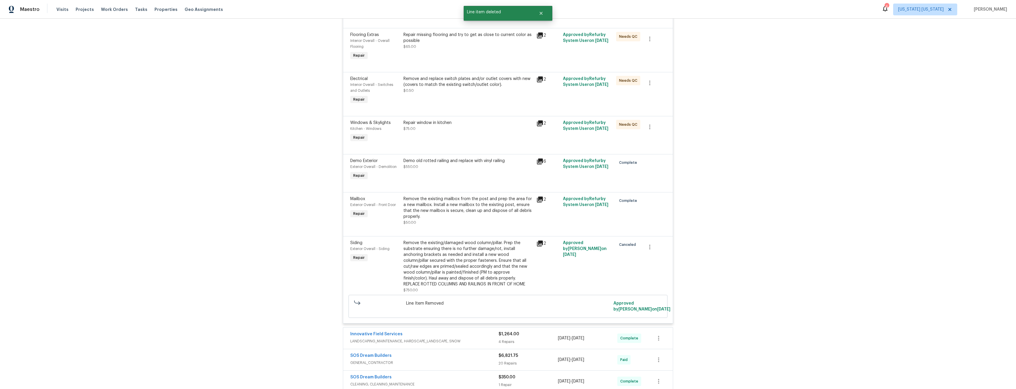
scroll to position [273, 0]
click at [449, 137] on div "Repair window in kitchen $75.00" at bounding box center [468, 133] width 133 height 27
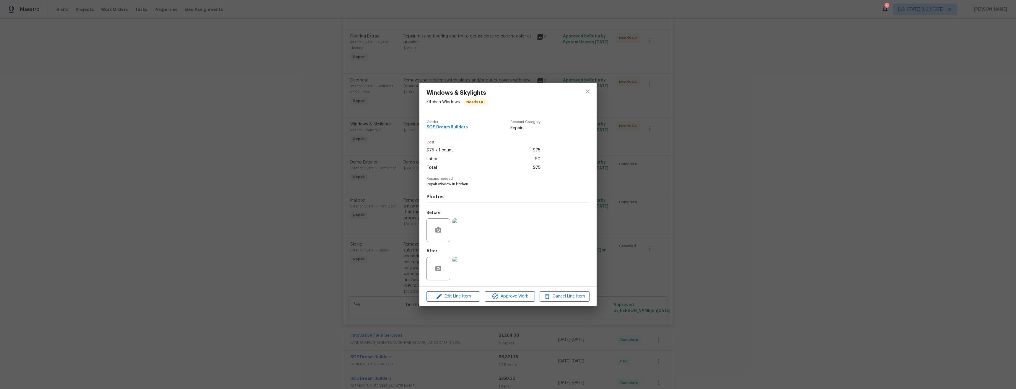
click at [468, 263] on img at bounding box center [465, 269] width 24 height 24
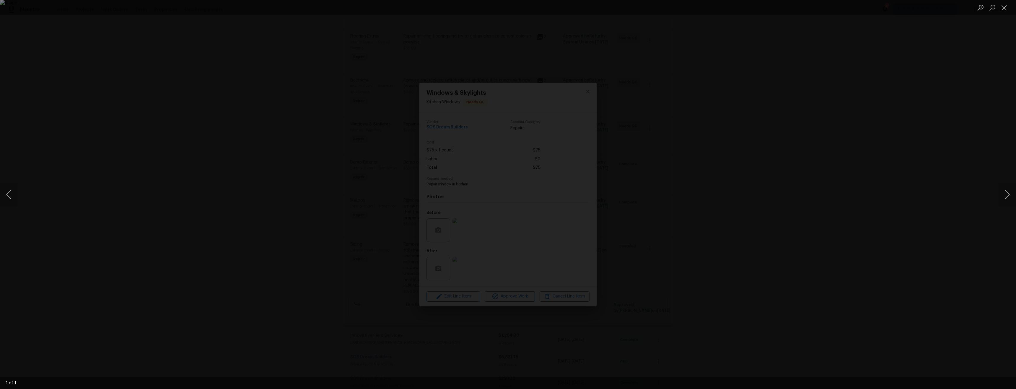
click at [789, 255] on div "Lightbox" at bounding box center [508, 194] width 1016 height 389
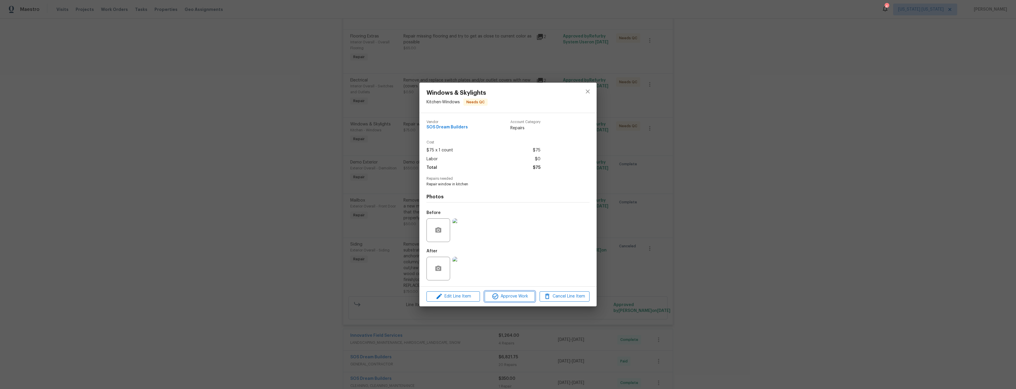
click at [511, 297] on span "Approve Work" at bounding box center [509, 296] width 46 height 7
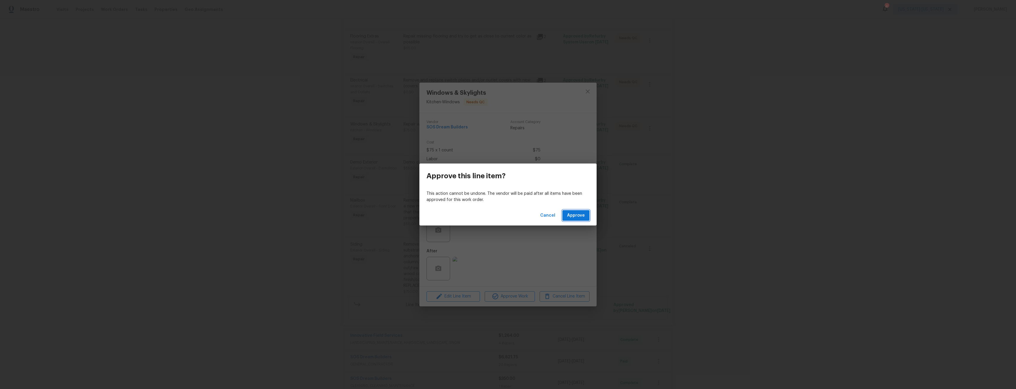
click at [583, 218] on span "Approve" at bounding box center [576, 215] width 18 height 7
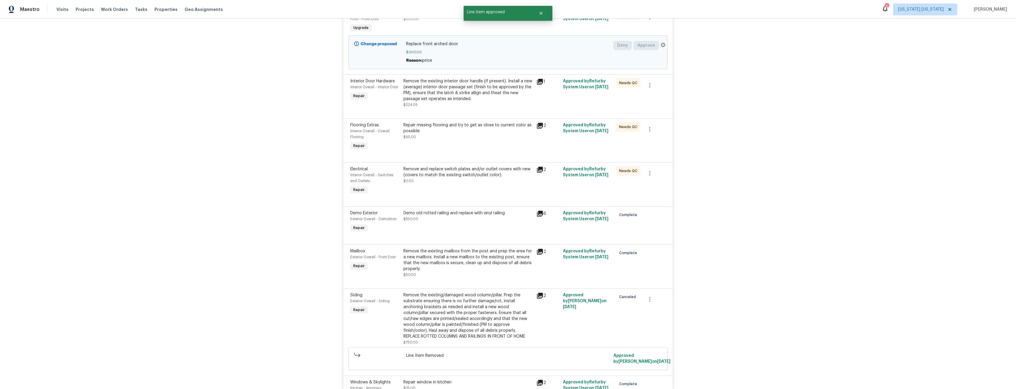
scroll to position [188, 0]
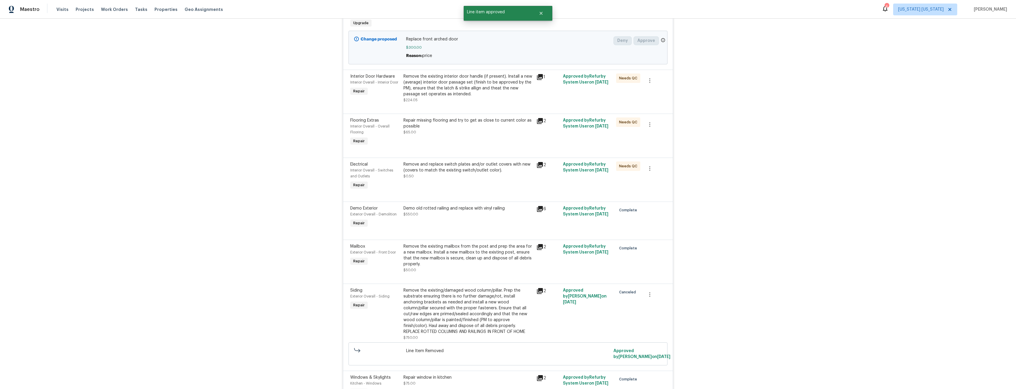
click at [447, 183] on div "Remove and replace switch plates and/or outlet covers with new (covers to match…" at bounding box center [468, 176] width 133 height 33
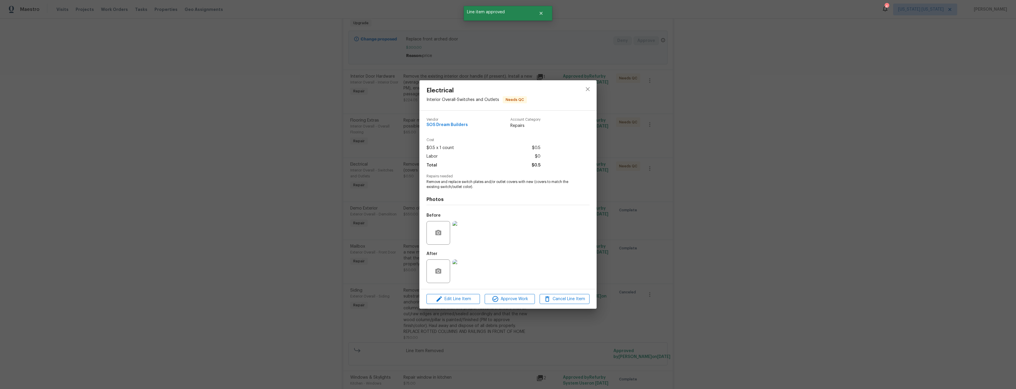
click at [463, 276] on img at bounding box center [465, 272] width 24 height 24
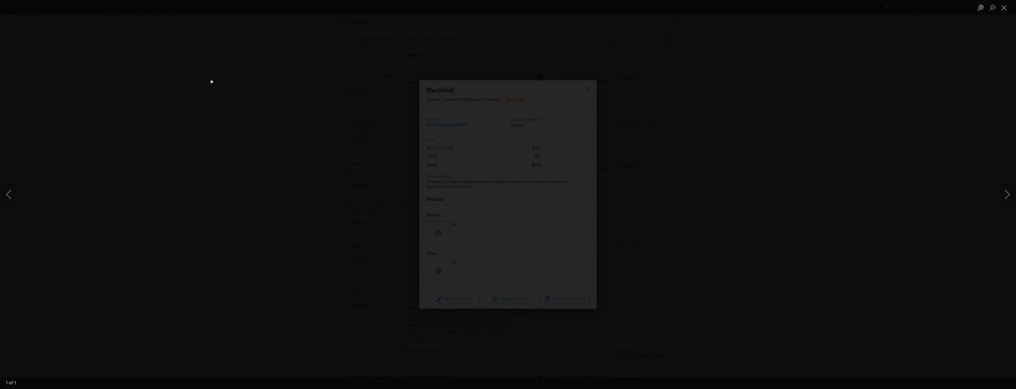
click at [815, 247] on div "Lightbox" at bounding box center [508, 194] width 1016 height 389
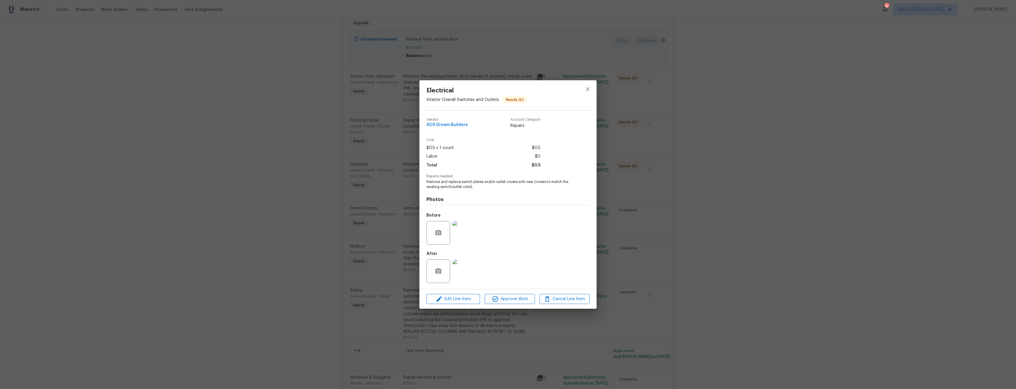
click at [465, 238] on img at bounding box center [465, 233] width 24 height 24
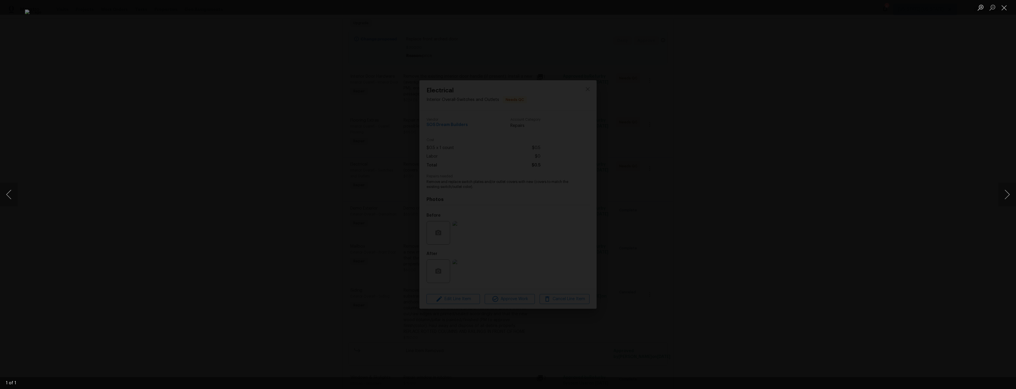
click at [833, 268] on div "Lightbox" at bounding box center [508, 194] width 1016 height 389
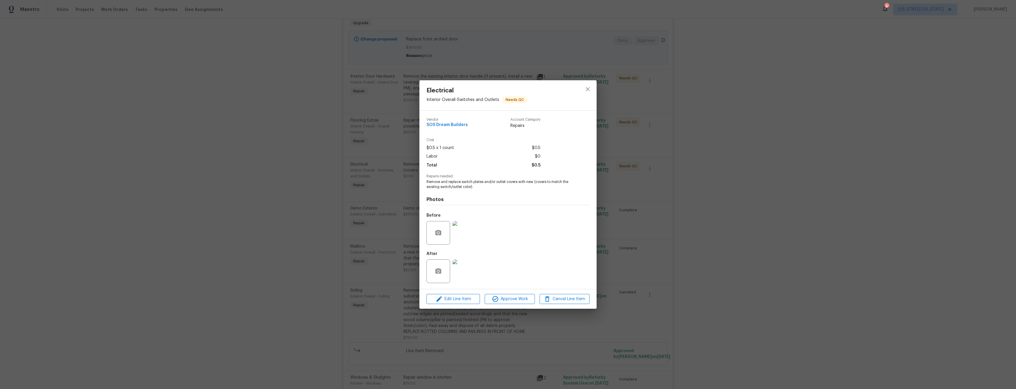
click at [469, 267] on img at bounding box center [465, 272] width 24 height 24
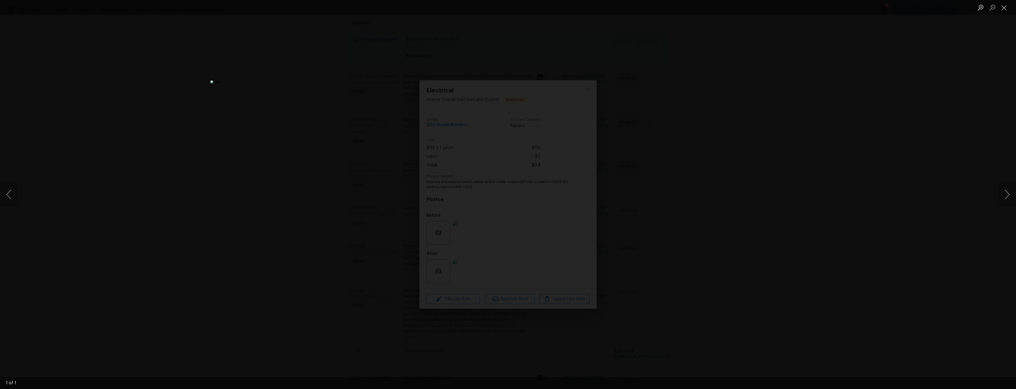
click at [852, 268] on div "Lightbox" at bounding box center [508, 194] width 1016 height 389
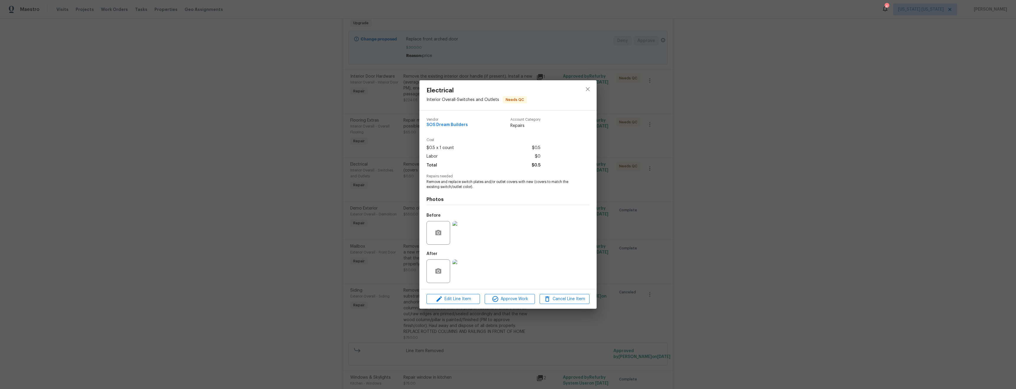
click at [462, 240] on img at bounding box center [465, 233] width 24 height 24
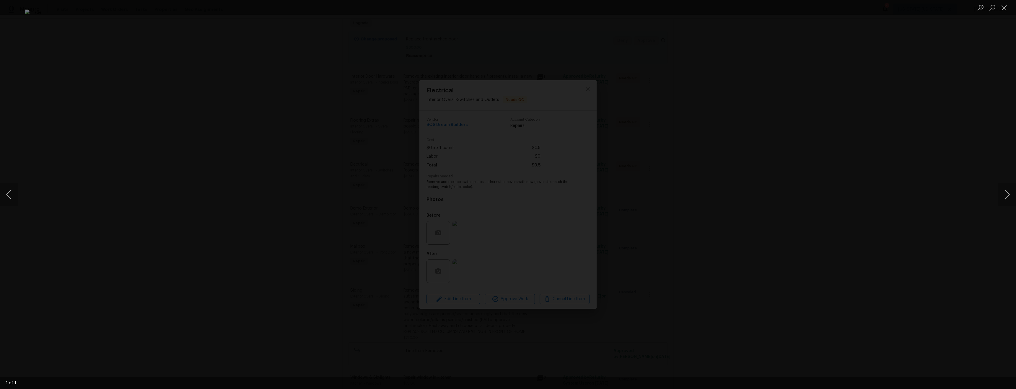
click at [814, 261] on div "Lightbox" at bounding box center [508, 194] width 1016 height 389
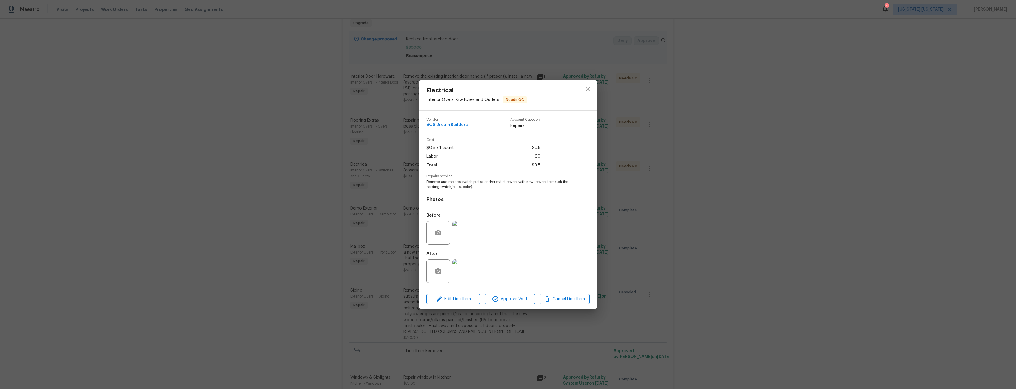
click at [473, 266] on img at bounding box center [465, 272] width 24 height 24
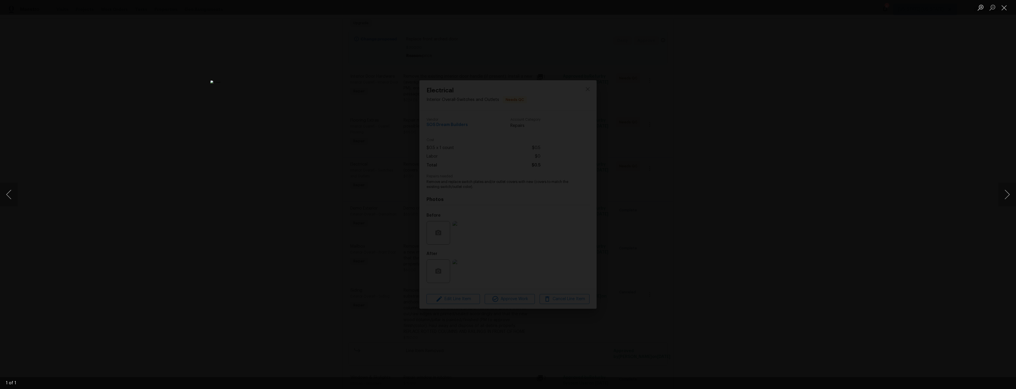
click at [787, 233] on div "Lightbox" at bounding box center [508, 194] width 1016 height 389
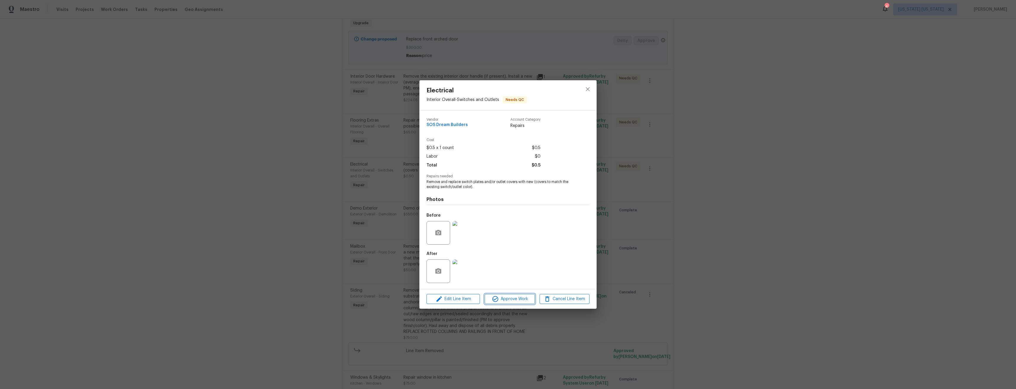
click at [499, 298] on icon "button" at bounding box center [495, 299] width 7 height 7
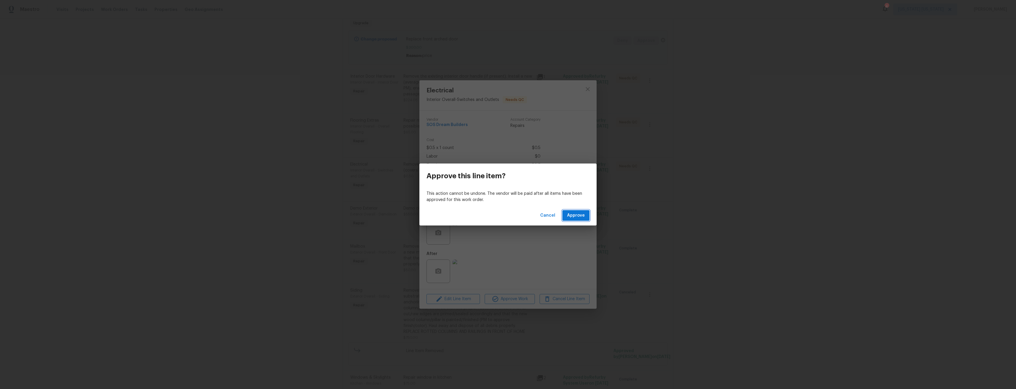
click at [576, 214] on span "Approve" at bounding box center [576, 215] width 18 height 7
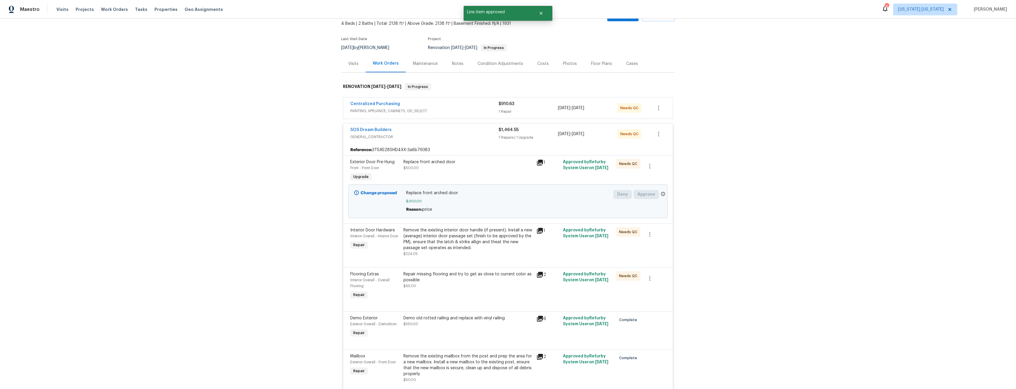
scroll to position [103, 0]
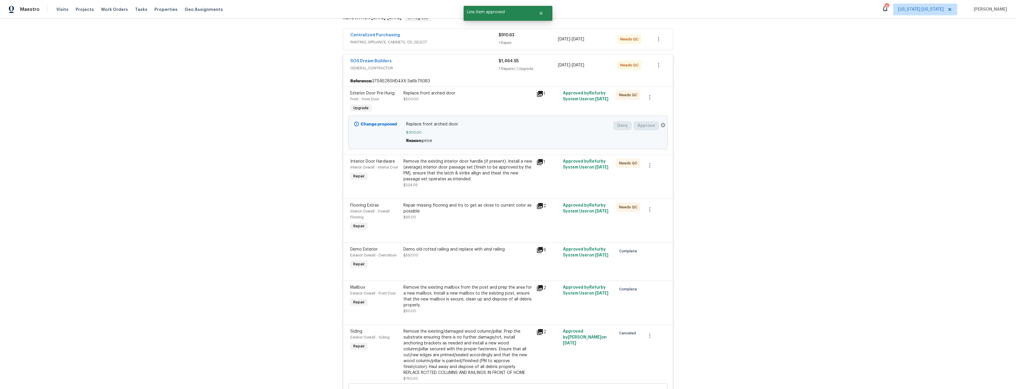
click at [463, 184] on div "Remove the existing interior door handle (if present). Install a new (average) …" at bounding box center [467, 174] width 129 height 30
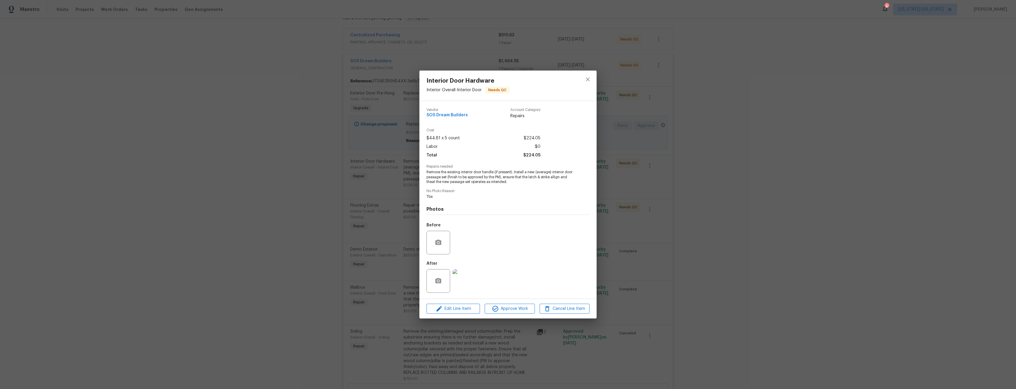
click at [463, 284] on img at bounding box center [465, 281] width 24 height 24
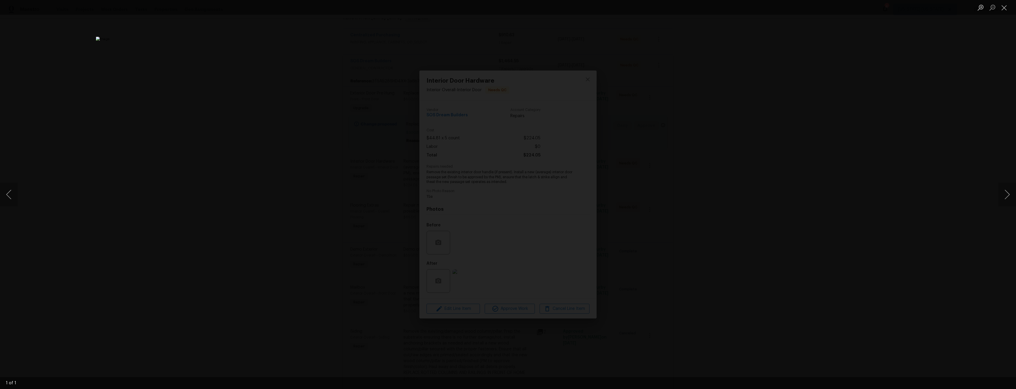
click at [824, 268] on div "Lightbox" at bounding box center [508, 194] width 1016 height 389
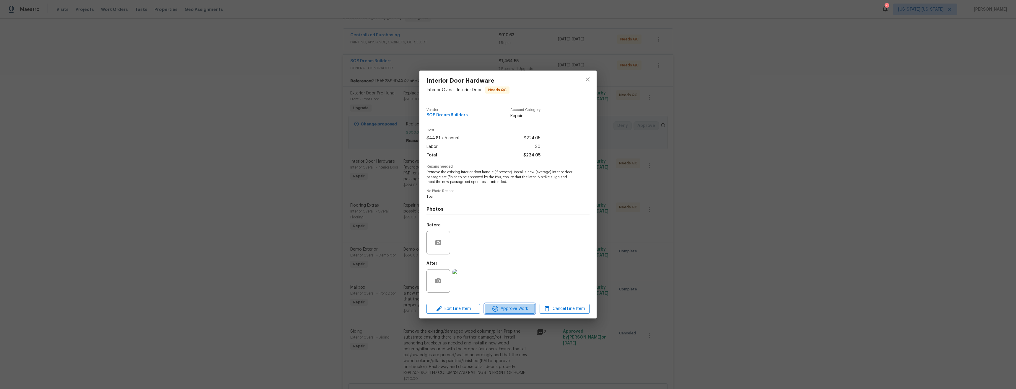
click at [504, 308] on span "Approve Work" at bounding box center [509, 308] width 46 height 7
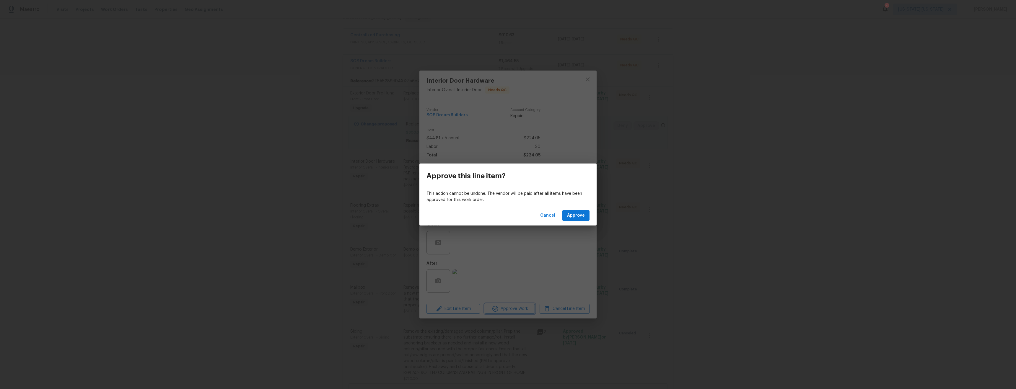
click at [520, 251] on div "Approve this line item? This action cannot be undone. The vendor will be paid a…" at bounding box center [508, 194] width 1016 height 389
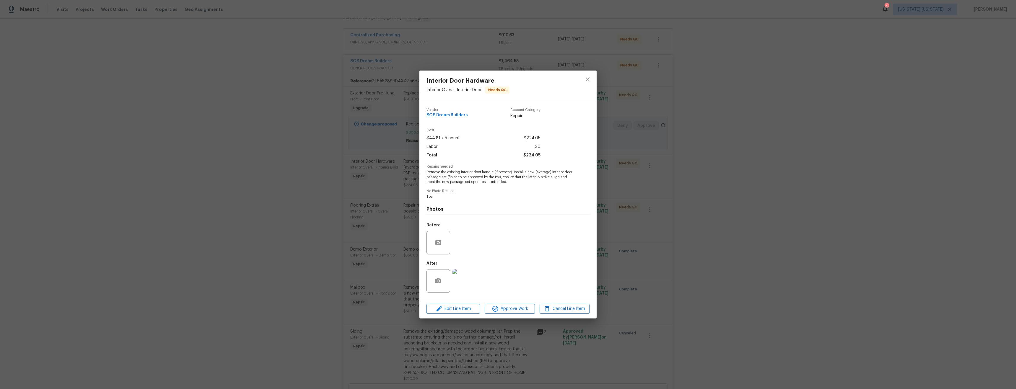
click at [471, 248] on div "Before" at bounding box center [508, 239] width 163 height 38
click at [815, 255] on div "Interior Door Hardware Interior Overall - Interior Door Needs QC Vendor SOS Dre…" at bounding box center [508, 194] width 1016 height 389
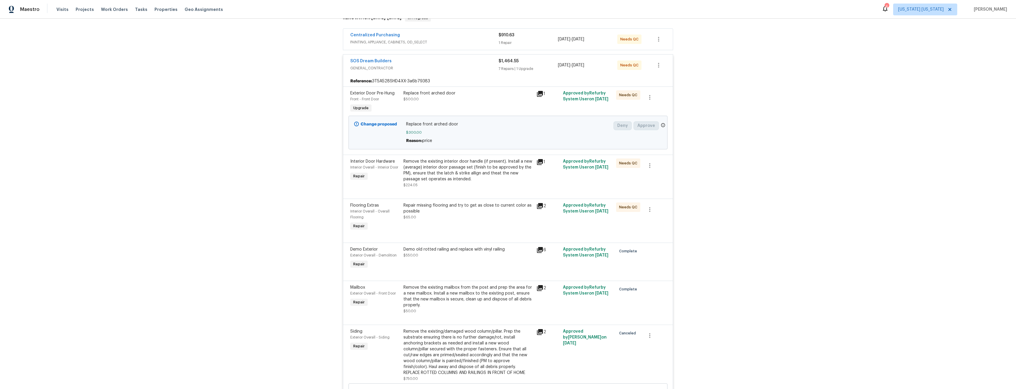
click at [472, 224] on div "Repair missing flooring and try to get as close to current color as possible $6…" at bounding box center [468, 217] width 133 height 33
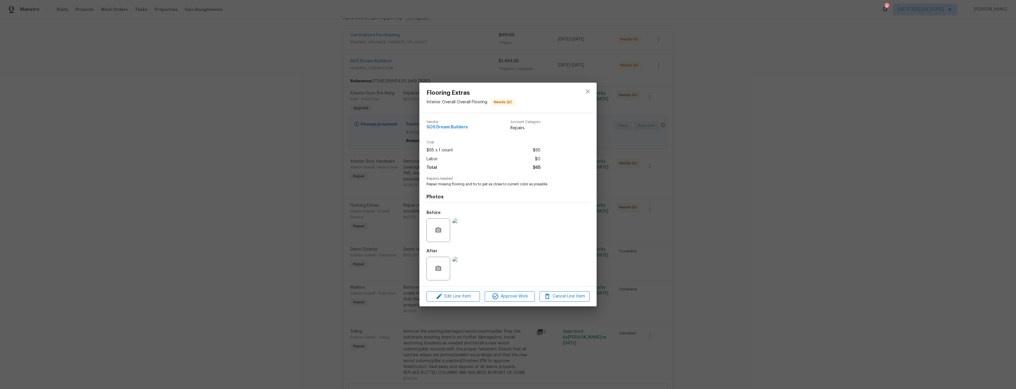
click at [463, 272] on img at bounding box center [465, 269] width 24 height 24
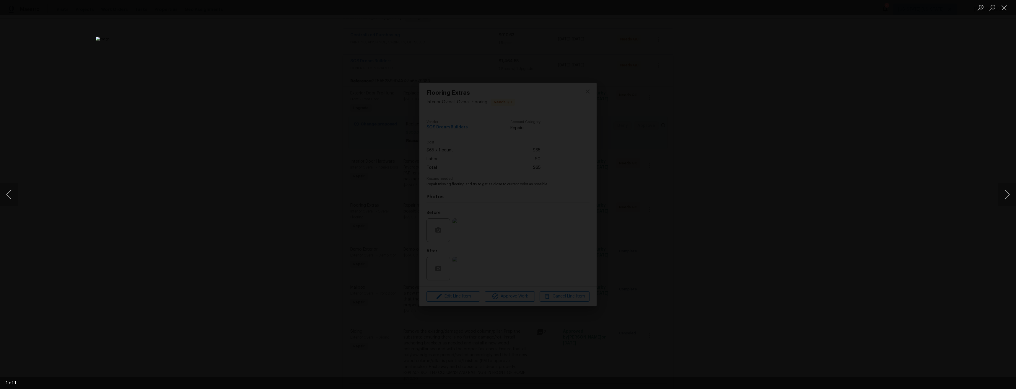
click at [770, 285] on div "Lightbox" at bounding box center [508, 194] width 1016 height 389
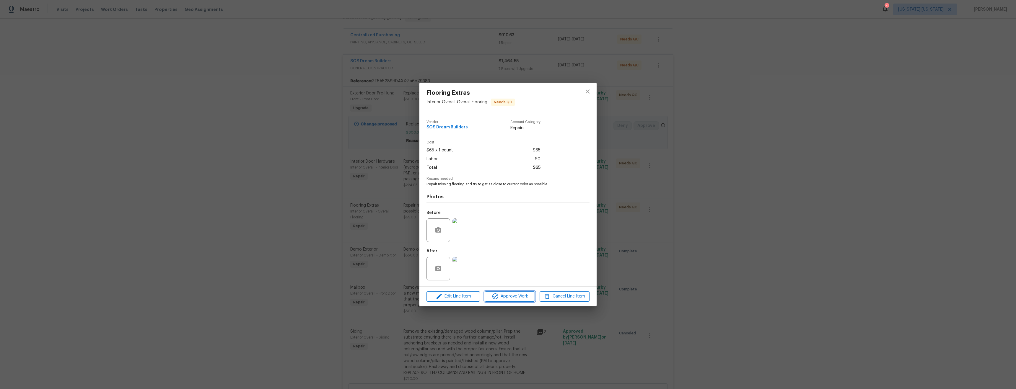
click at [506, 296] on span "Approve Work" at bounding box center [509, 296] width 46 height 7
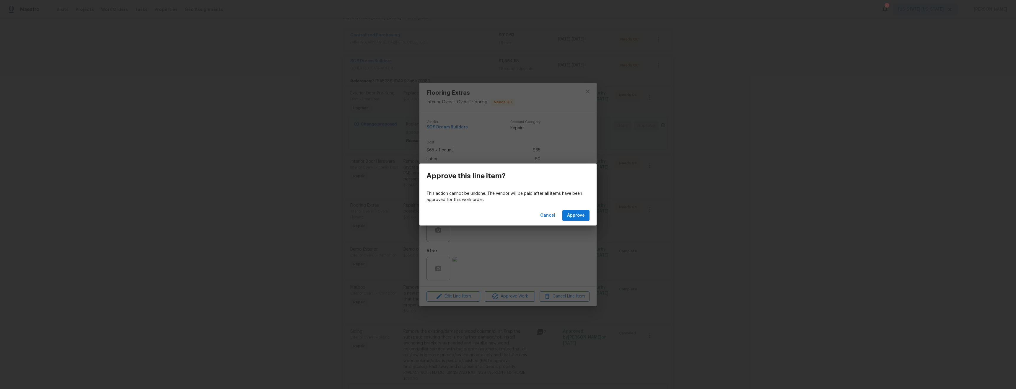
click at [575, 221] on div "Cancel Approve" at bounding box center [507, 216] width 177 height 20
click at [576, 217] on span "Approve" at bounding box center [576, 215] width 18 height 7
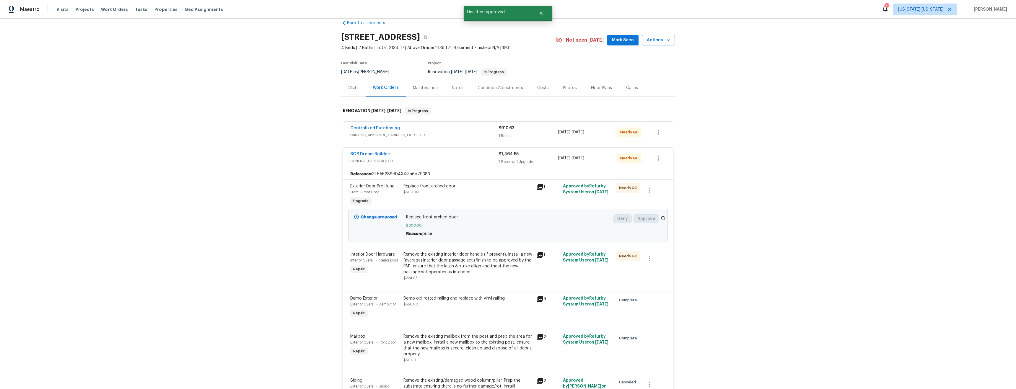
scroll to position [41, 0]
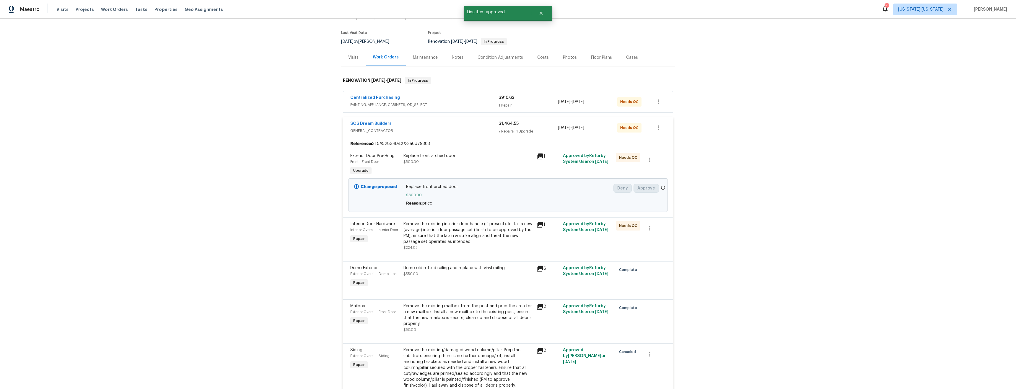
click at [473, 236] on div "Remove the existing interior door handle (if present). Install a new (average) …" at bounding box center [467, 233] width 129 height 24
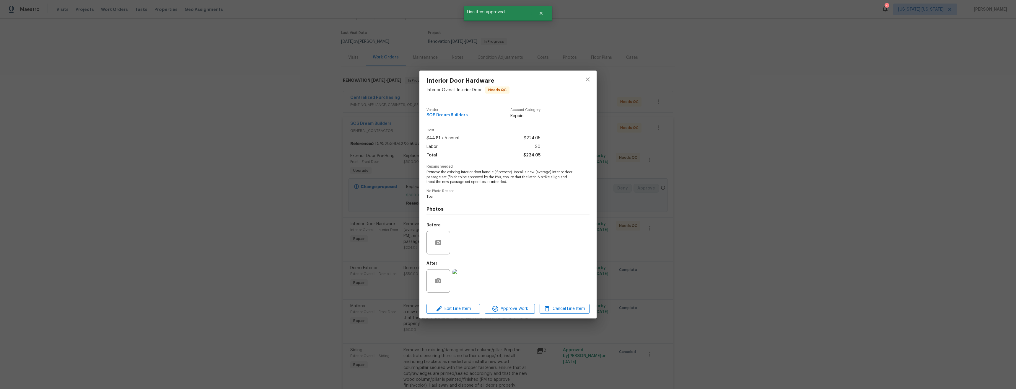
click at [466, 284] on img at bounding box center [465, 281] width 24 height 24
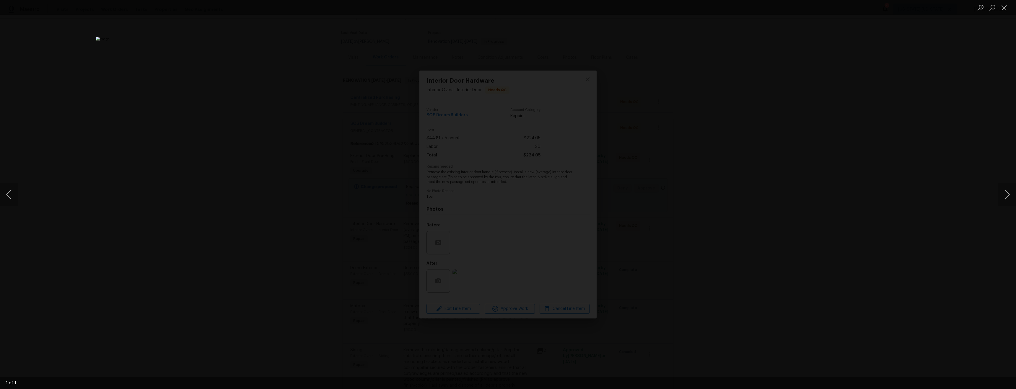
click at [760, 284] on div "Lightbox" at bounding box center [508, 194] width 1016 height 389
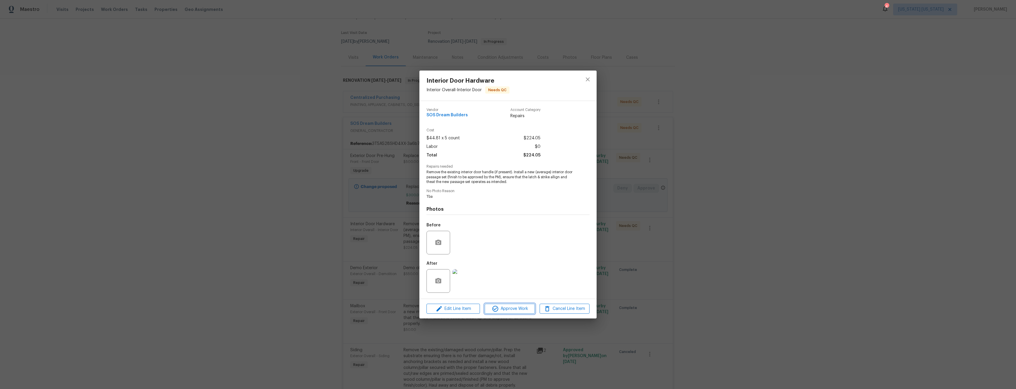
click at [507, 310] on span "Approve Work" at bounding box center [509, 308] width 46 height 7
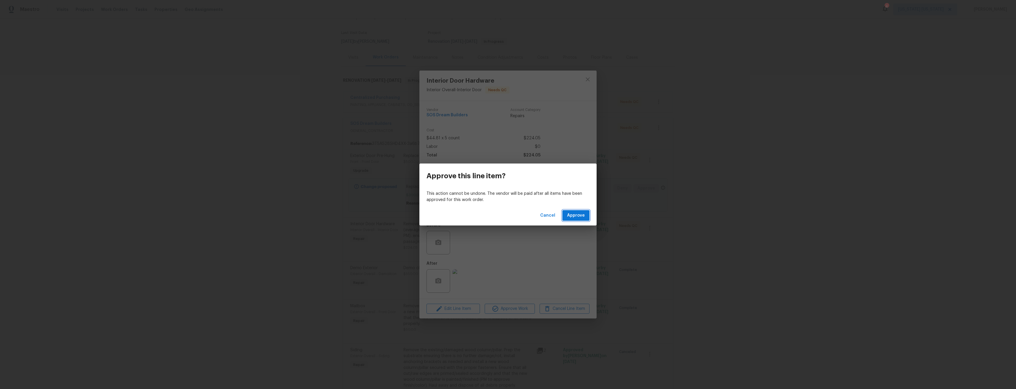
click at [575, 215] on span "Approve" at bounding box center [576, 215] width 18 height 7
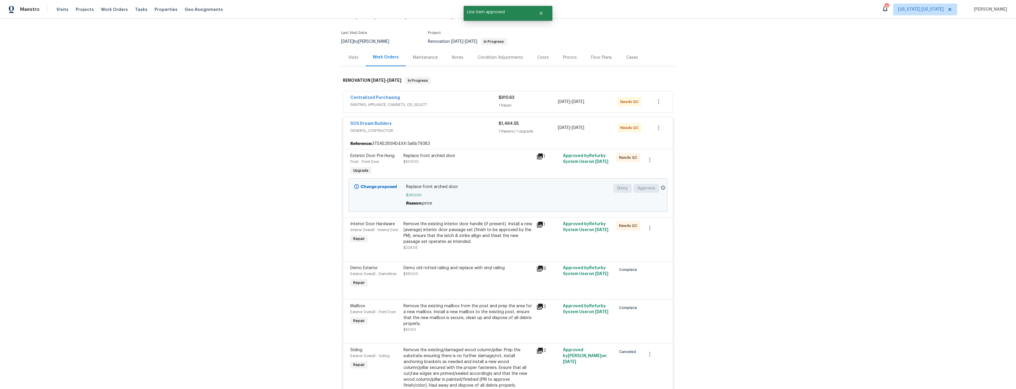
scroll to position [0, 0]
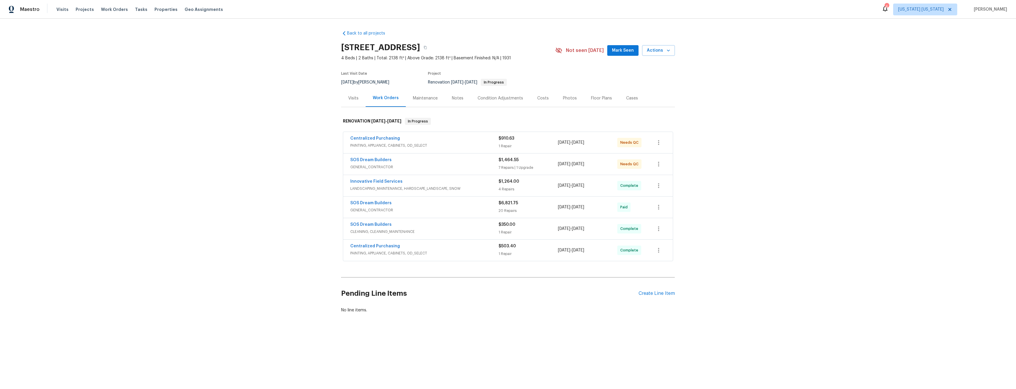
click at [452, 159] on div "SOS Dream Builders" at bounding box center [424, 160] width 148 height 7
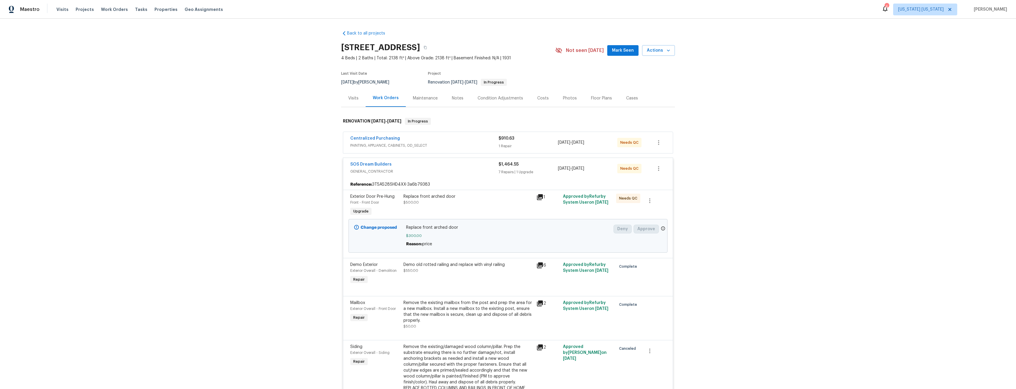
click at [443, 206] on div "Replace front arched door $500.00" at bounding box center [468, 205] width 133 height 27
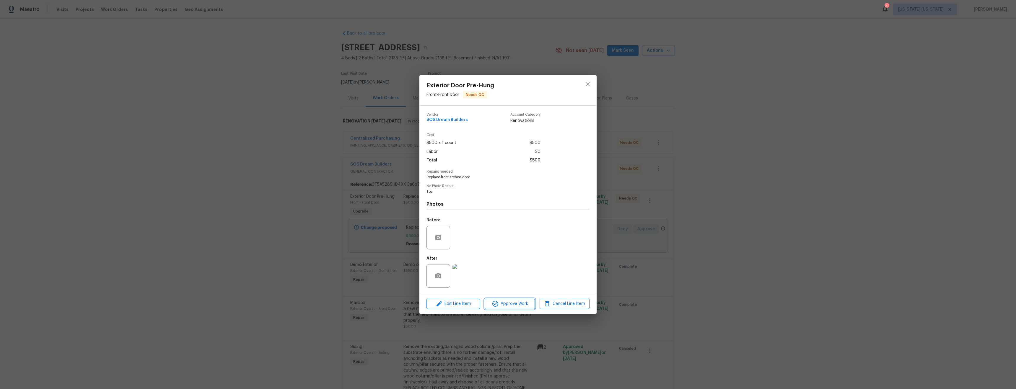
click at [504, 305] on span "Approve Work" at bounding box center [509, 303] width 46 height 7
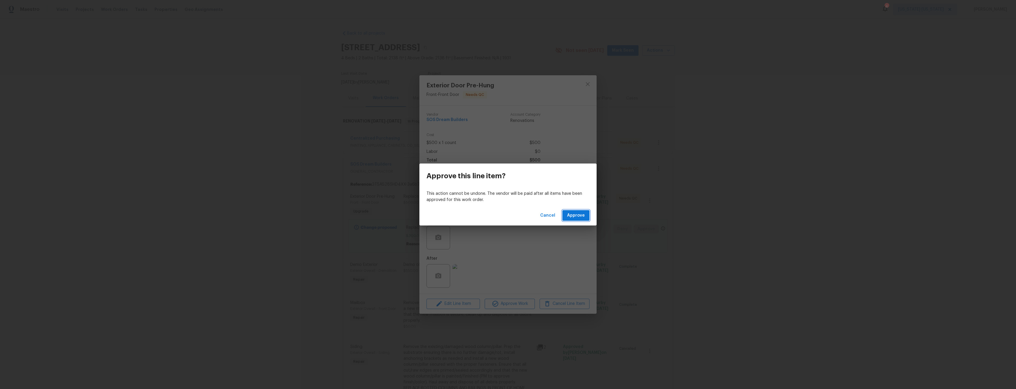
click at [575, 217] on span "Approve" at bounding box center [576, 215] width 18 height 7
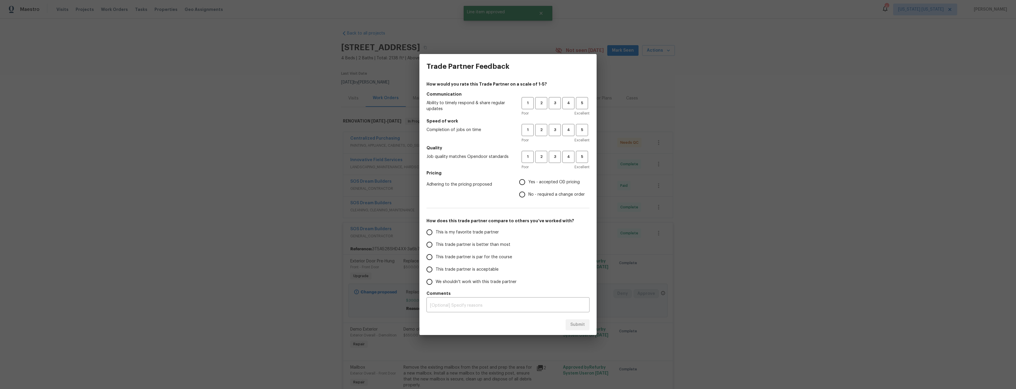
click at [826, 221] on div "Trade Partner Feedback How would you rate this Trade Partner on a scale of 1-5?…" at bounding box center [508, 194] width 1016 height 389
click at [579, 103] on span "5" at bounding box center [582, 103] width 11 height 7
click at [566, 129] on span "4" at bounding box center [568, 130] width 11 height 7
click at [553, 134] on button "3" at bounding box center [555, 130] width 12 height 12
click at [541, 134] on button "2" at bounding box center [541, 130] width 12 height 12
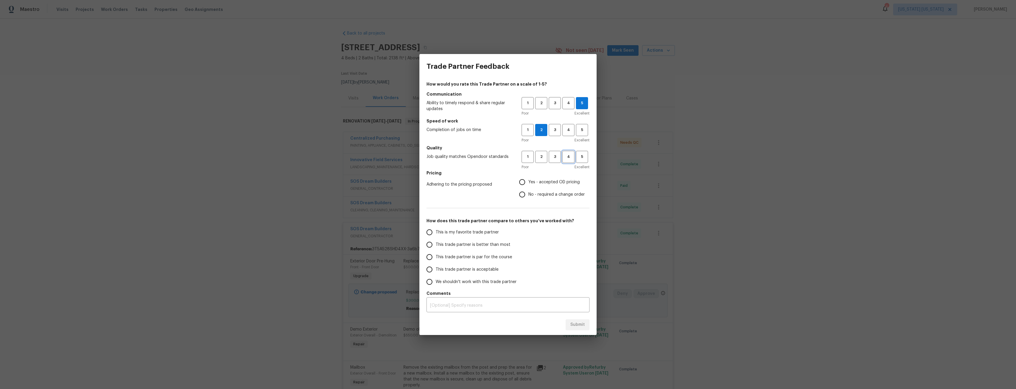
click at [564, 158] on span "4" at bounding box center [568, 157] width 11 height 7
click at [548, 180] on span "Yes - accepted OD pricing" at bounding box center [553, 182] width 51 height 6
click at [528, 180] on input "Yes - accepted OD pricing" at bounding box center [522, 182] width 12 height 12
radio input "true"
click at [496, 243] on span "This trade partner is better than most" at bounding box center [473, 245] width 75 height 6
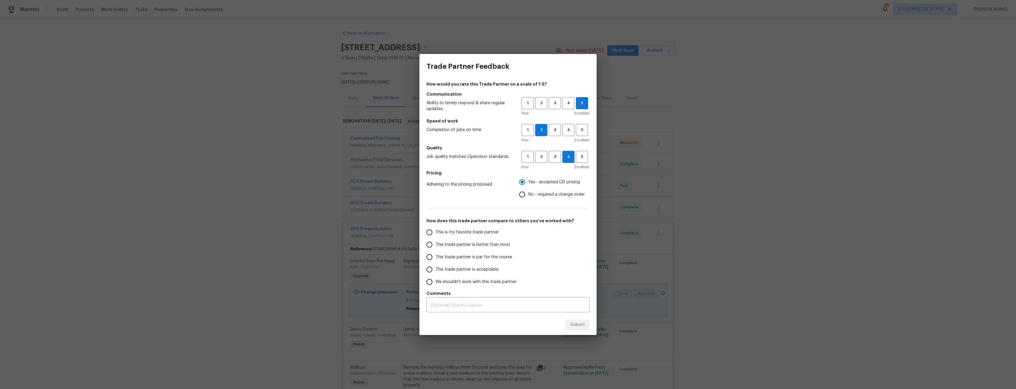
click at [436, 243] on input "This trade partner is better than most" at bounding box center [429, 245] width 12 height 12
click at [583, 325] on span "Submit" at bounding box center [577, 324] width 14 height 7
radio input "true"
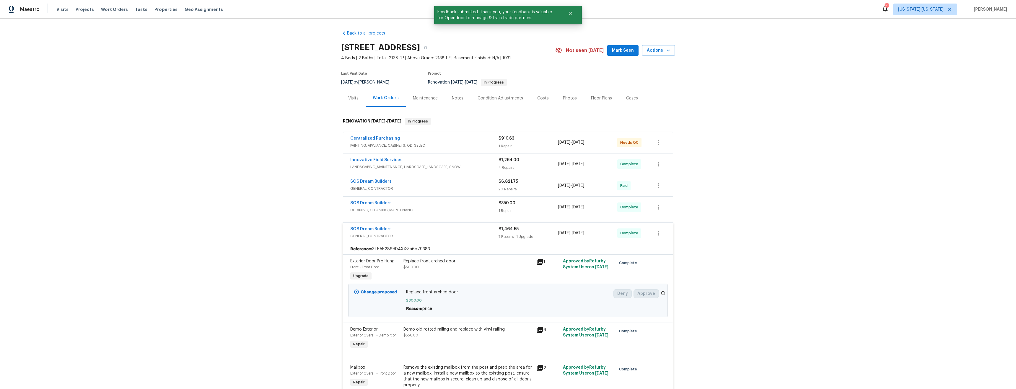
click at [856, 217] on div "Back to all projects [STREET_ADDRESS] 4 Beds | 2 Baths | Total: 2138 ft² | Abov…" at bounding box center [508, 204] width 1016 height 371
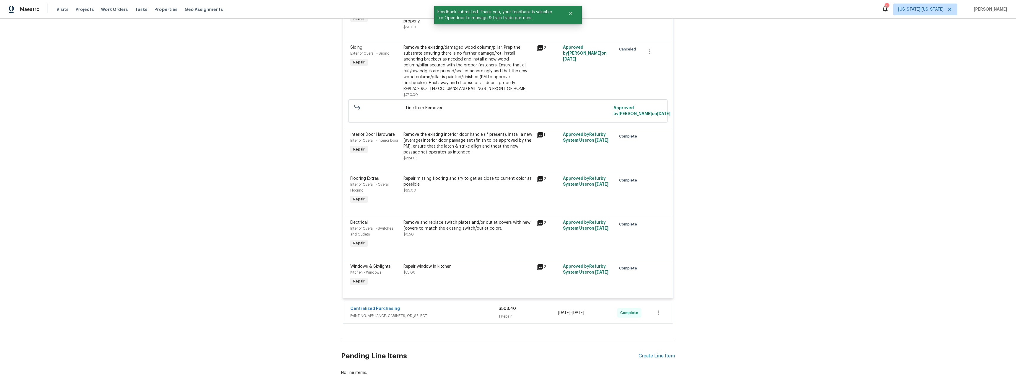
scroll to position [396, 0]
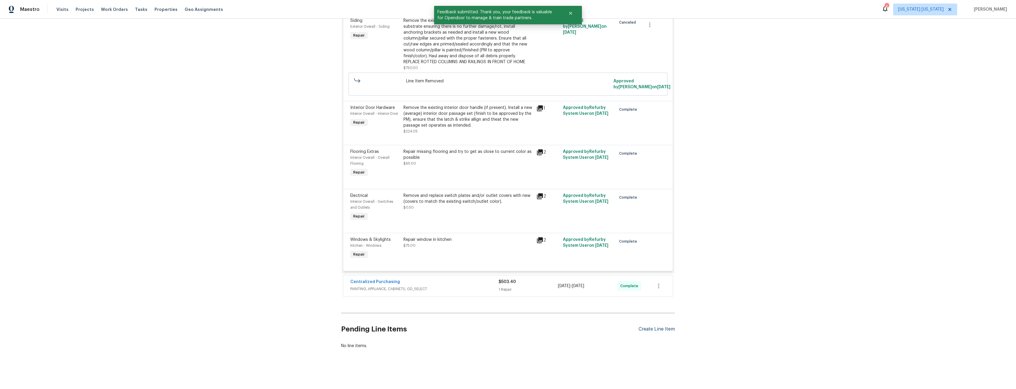
click at [650, 327] on div "Create Line Item" at bounding box center [657, 330] width 36 height 6
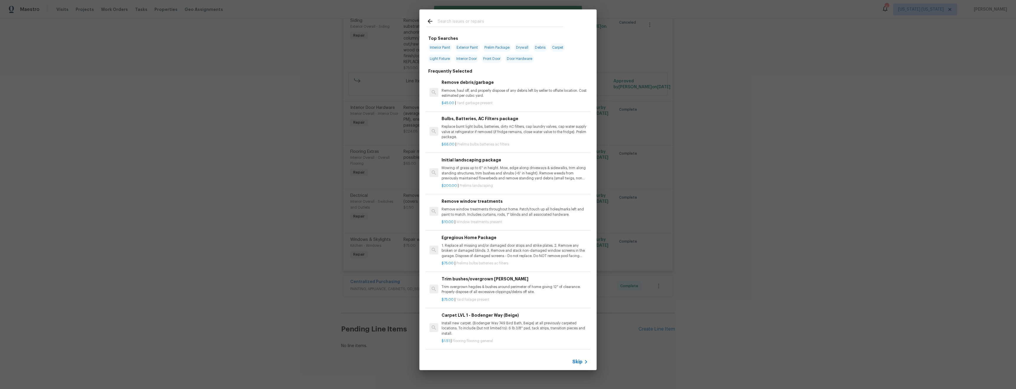
click at [483, 19] on input "text" at bounding box center [500, 22] width 125 height 9
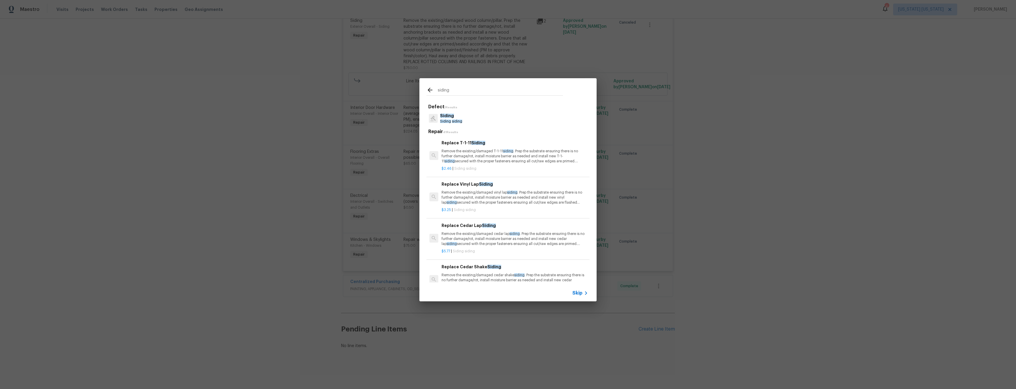
type input "siding"
click at [461, 118] on p "Siding" at bounding box center [451, 116] width 22 height 6
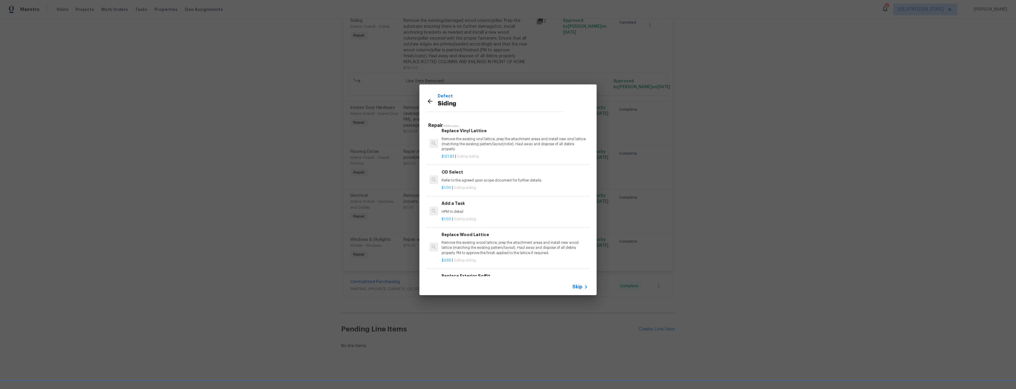
scroll to position [295, 0]
click at [478, 211] on p "HPM to detail" at bounding box center [515, 212] width 147 height 5
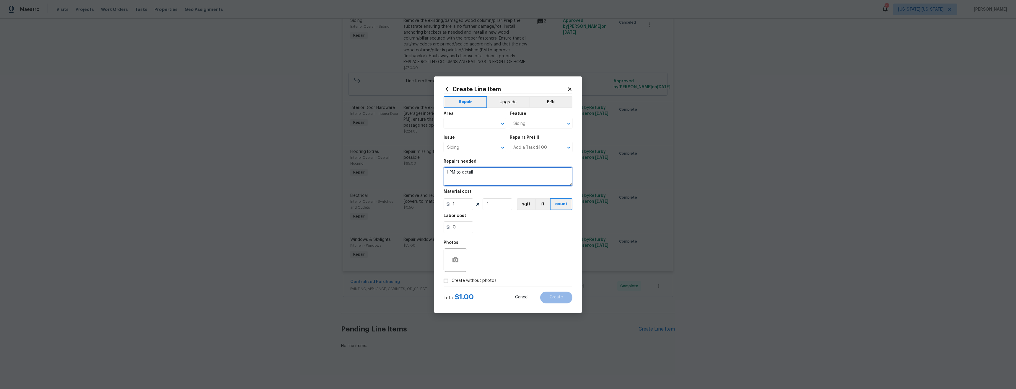
click at [480, 175] on textarea "HPM to detail" at bounding box center [508, 176] width 129 height 19
paste textarea "Remove the existing/damaged wood column/pillar. Prep the substrate ensuring the…"
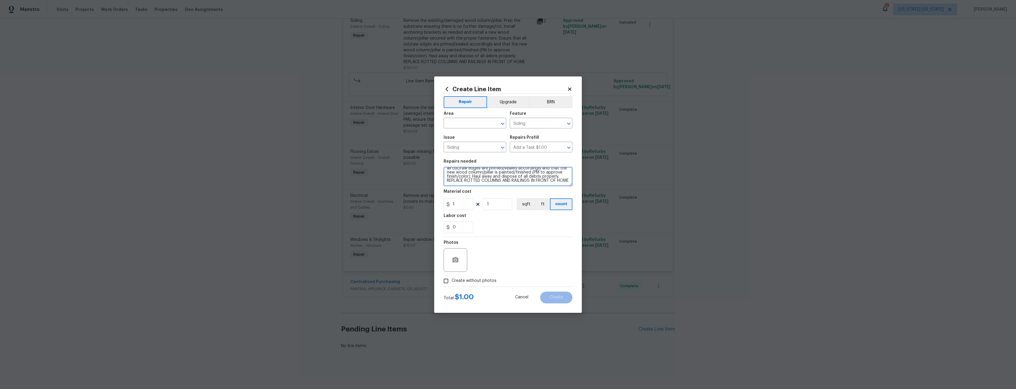
click at [446, 179] on textarea "Remove the existing/damaged wood column/pillar. Prep the substrate ensuring the…" at bounding box center [508, 176] width 129 height 19
type textarea "Remove the existing/damaged wood column/pillar. Prep the substrate ensuring the…"
click at [457, 206] on input "1" at bounding box center [459, 204] width 30 height 12
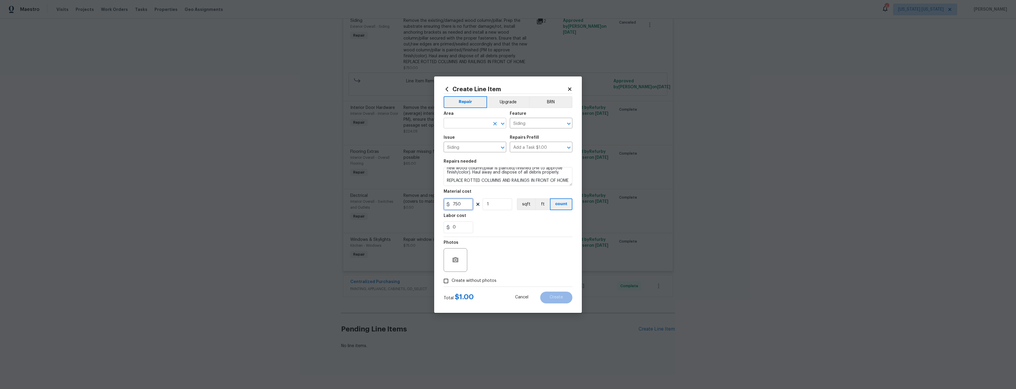
type input "750"
click at [481, 126] on input "text" at bounding box center [467, 123] width 46 height 9
click at [472, 146] on li "Exterior Overall" at bounding box center [475, 147] width 63 height 10
type input "Exterior Overall"
click at [486, 282] on span "Create without photos" at bounding box center [474, 281] width 45 height 6
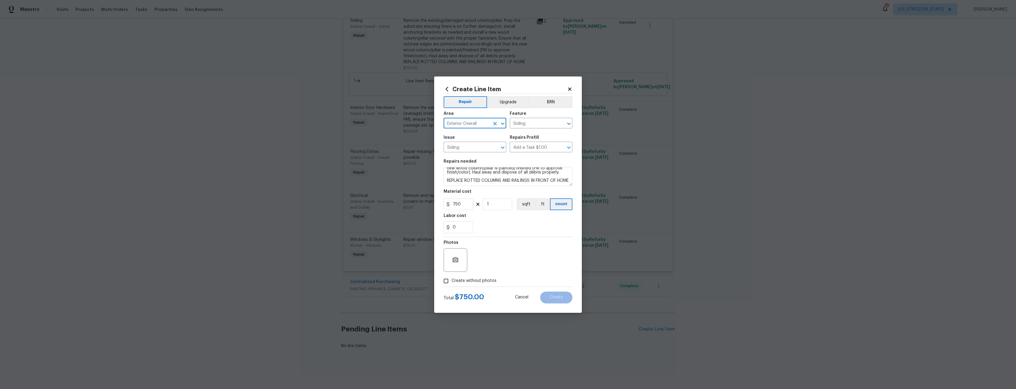
click at [452, 282] on input "Create without photos" at bounding box center [445, 281] width 11 height 11
checkbox input "true"
click at [526, 257] on textarea at bounding box center [522, 260] width 100 height 24
type textarea "tba"
click at [550, 296] on span "Create" at bounding box center [556, 297] width 13 height 4
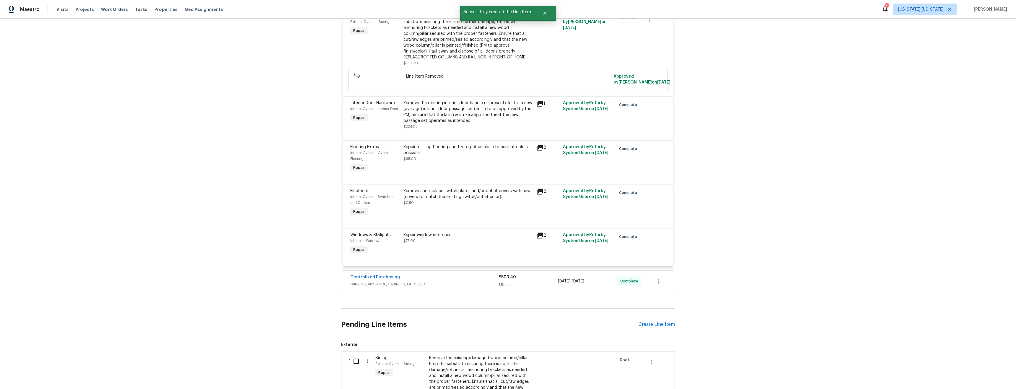
click at [352, 365] on input "checkbox" at bounding box center [358, 361] width 17 height 12
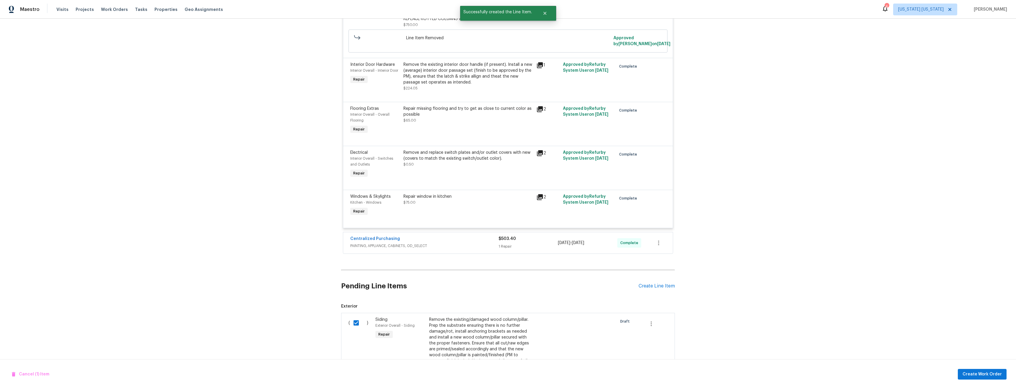
scroll to position [528, 0]
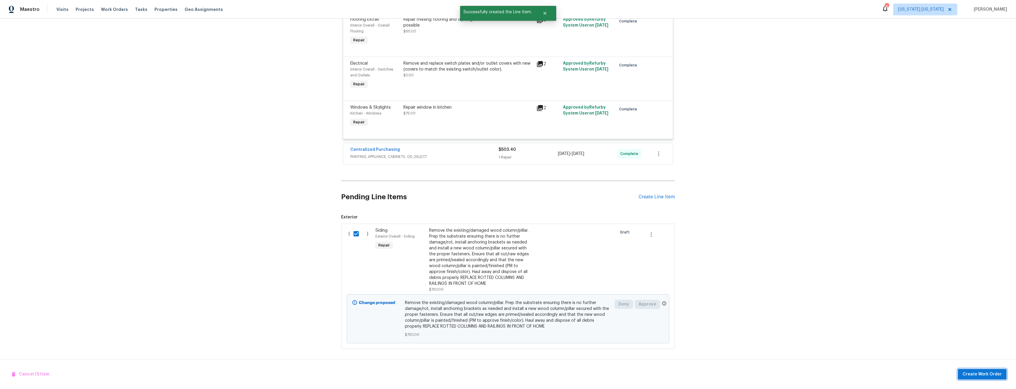
click at [978, 376] on span "Create Work Order" at bounding box center [982, 374] width 39 height 7
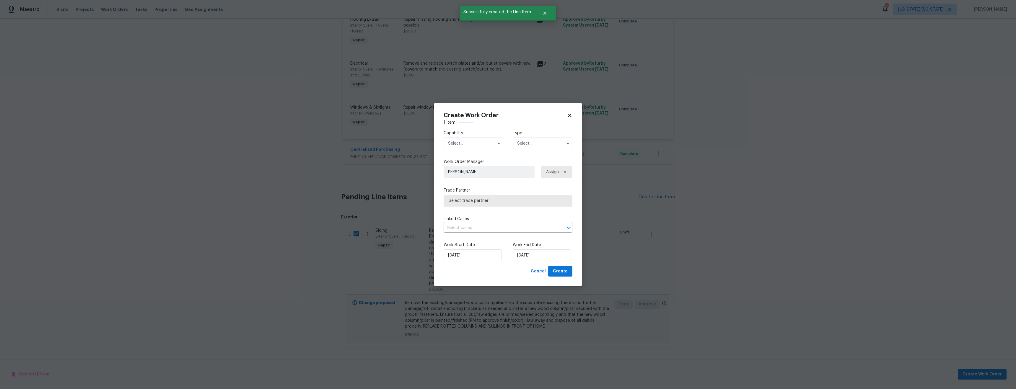
checkbox input "false"
click at [476, 149] on input "text" at bounding box center [474, 144] width 60 height 12
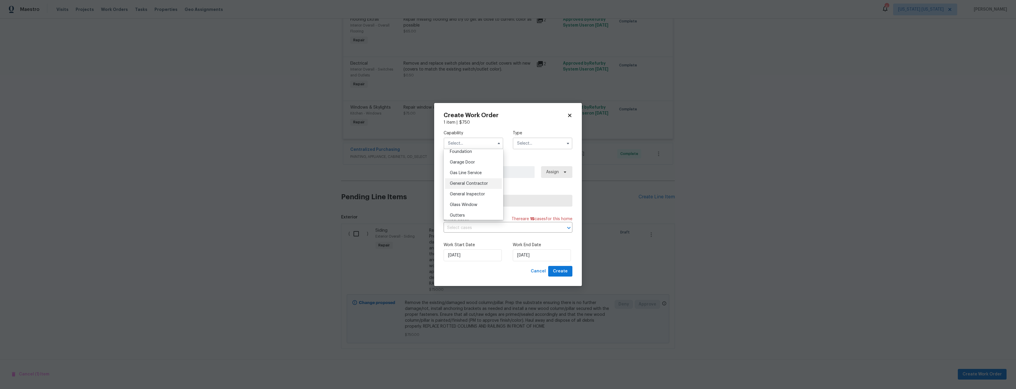
scroll to position [255, 0]
click at [467, 185] on span "General Contractor" at bounding box center [469, 183] width 38 height 4
type input "General Contractor"
click at [529, 144] on input "text" at bounding box center [543, 144] width 60 height 12
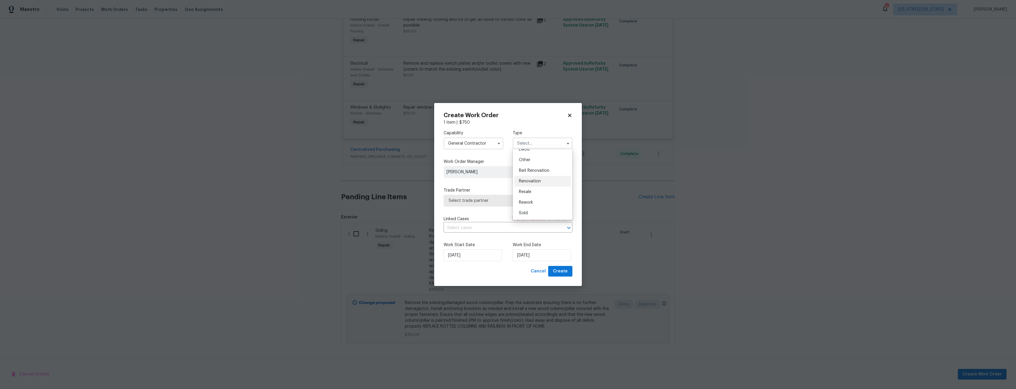
click at [541, 184] on div "Renovation" at bounding box center [542, 181] width 57 height 11
type input "Renovation"
click at [493, 201] on span "Select trade partner" at bounding box center [504, 201] width 110 height 6
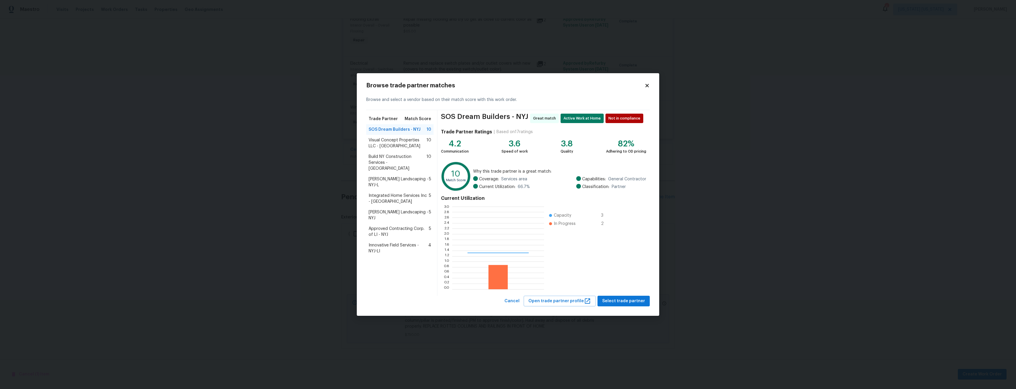
scroll to position [78, 88]
click at [633, 302] on span "Select trade partner" at bounding box center [623, 301] width 43 height 7
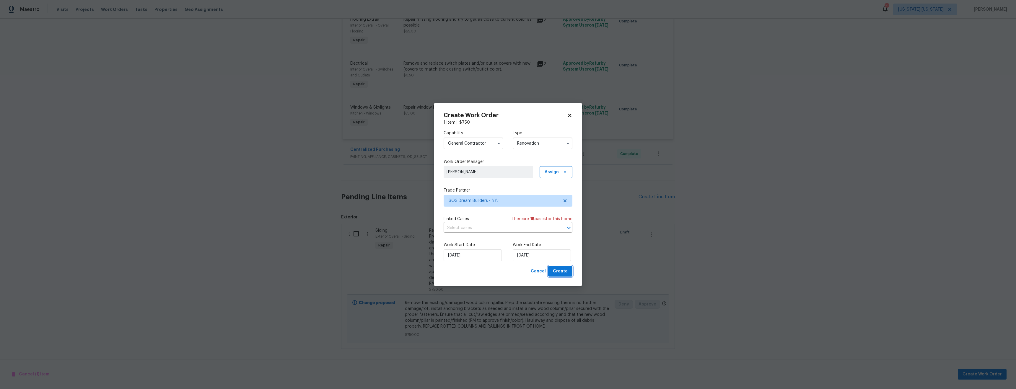
click at [557, 274] on span "Create" at bounding box center [560, 271] width 15 height 7
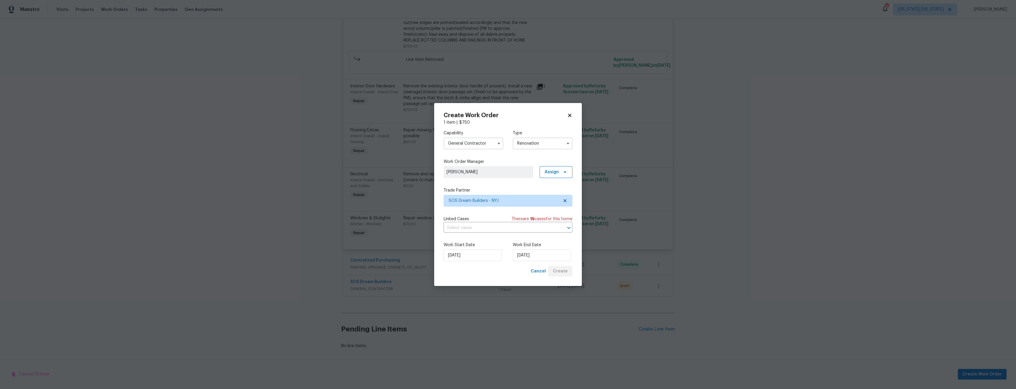
scroll to position [417, 0]
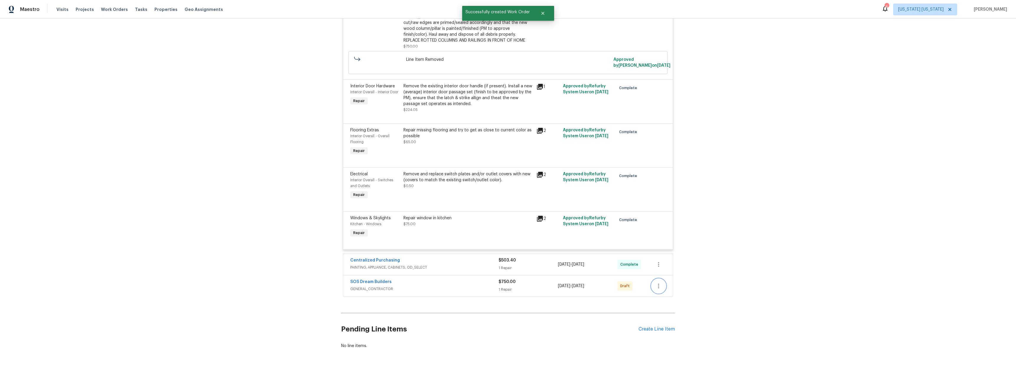
click at [658, 283] on icon "button" at bounding box center [658, 286] width 7 height 7
click at [675, 290] on li "Confirm and Send to Vendor" at bounding box center [683, 292] width 66 height 10
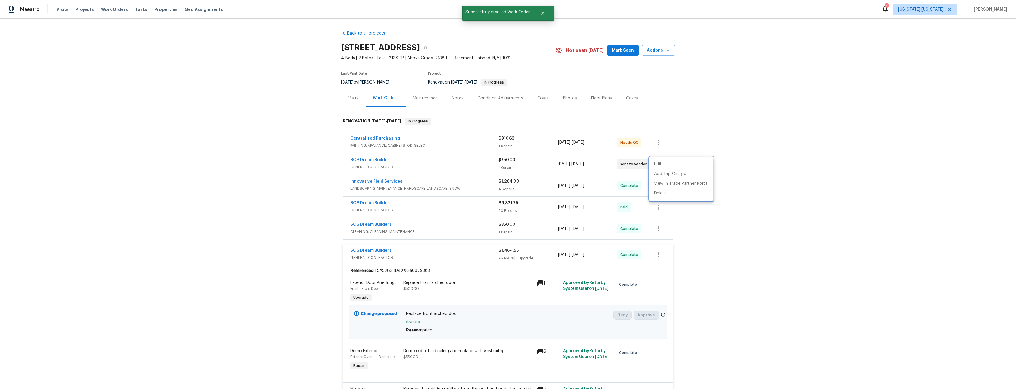
click at [830, 289] on div at bounding box center [508, 194] width 1016 height 389
click at [751, 279] on div "Back to all projects [STREET_ADDRESS] 4 Beds | 2 Baths | Total: 2138 ft² | Abov…" at bounding box center [508, 204] width 1016 height 371
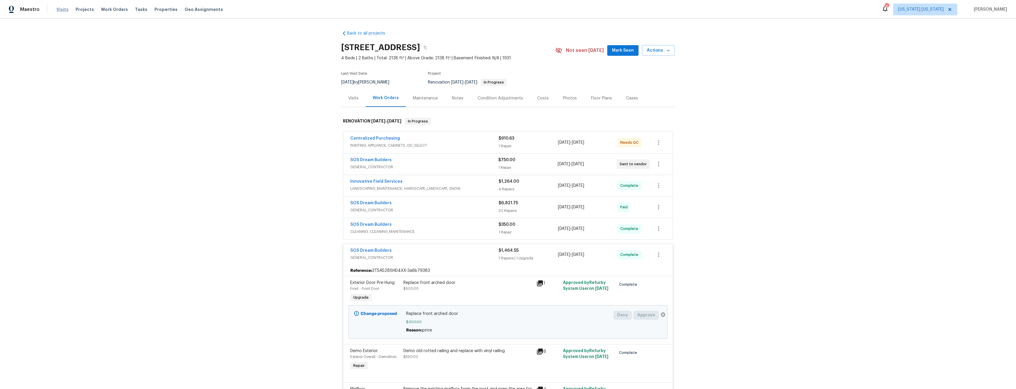
click at [62, 10] on span "Visits" at bounding box center [62, 9] width 12 height 6
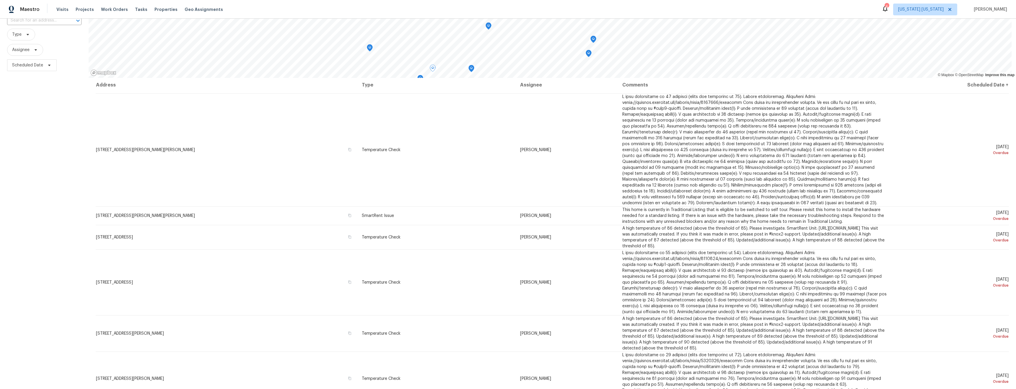
scroll to position [289, 0]
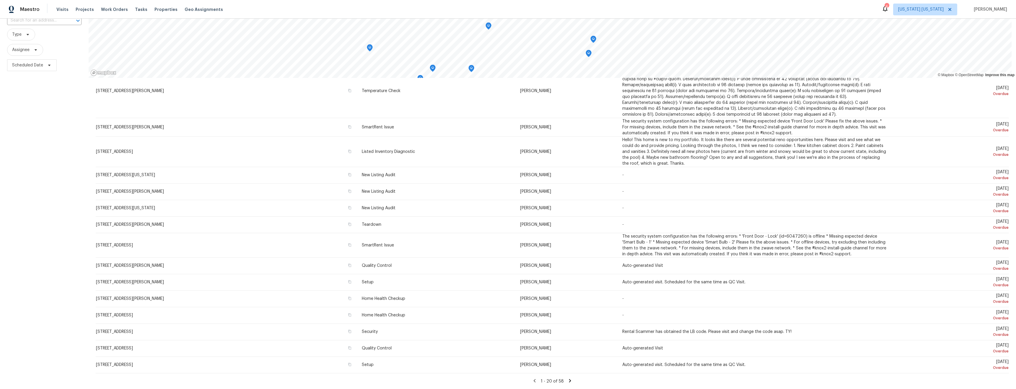
click at [567, 379] on icon at bounding box center [569, 380] width 5 height 5
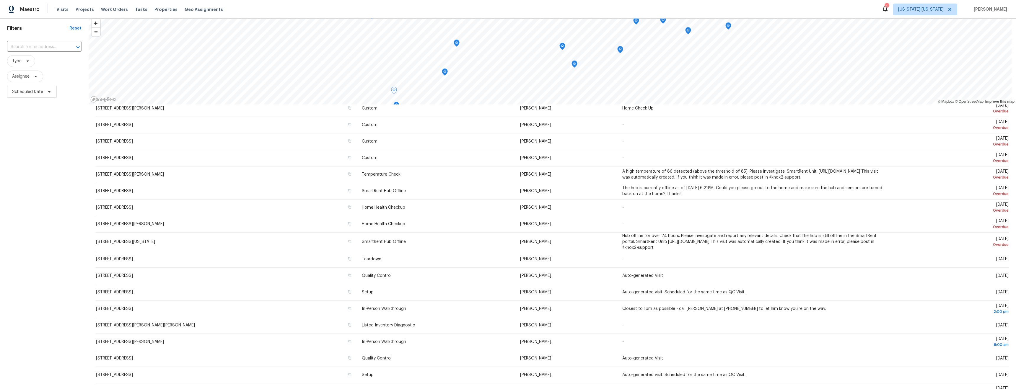
scroll to position [0, 0]
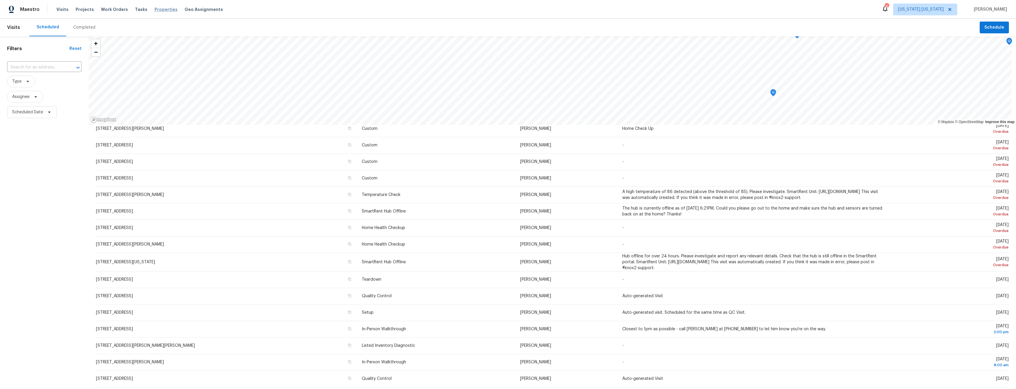
click at [156, 9] on span "Properties" at bounding box center [165, 9] width 23 height 6
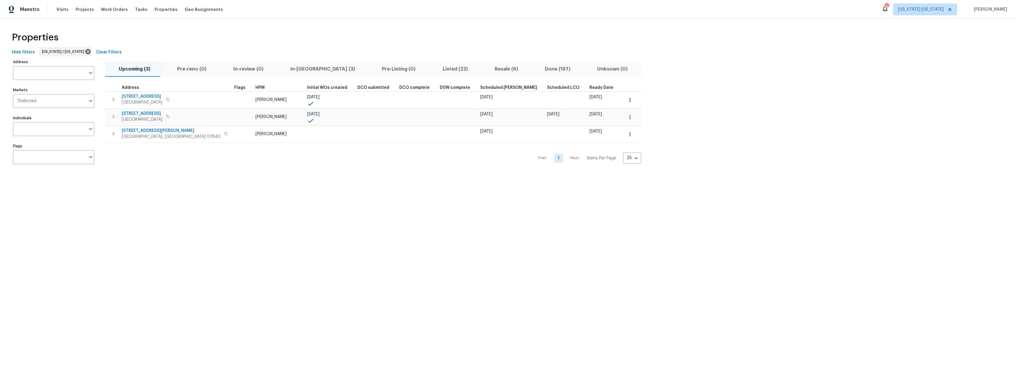
click at [284, 68] on span "In-[GEOGRAPHIC_DATA] (3)" at bounding box center [323, 69] width 84 height 8
